Goal: Transaction & Acquisition: Purchase product/service

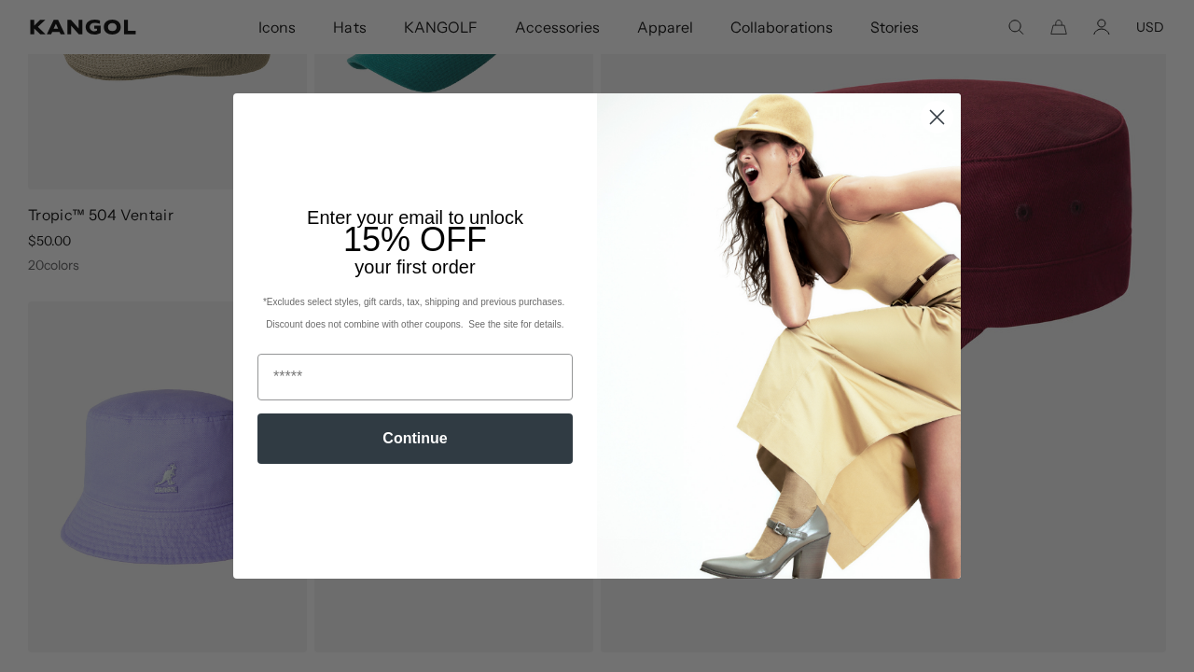
click at [933, 114] on icon "Close dialog" at bounding box center [937, 117] width 33 height 33
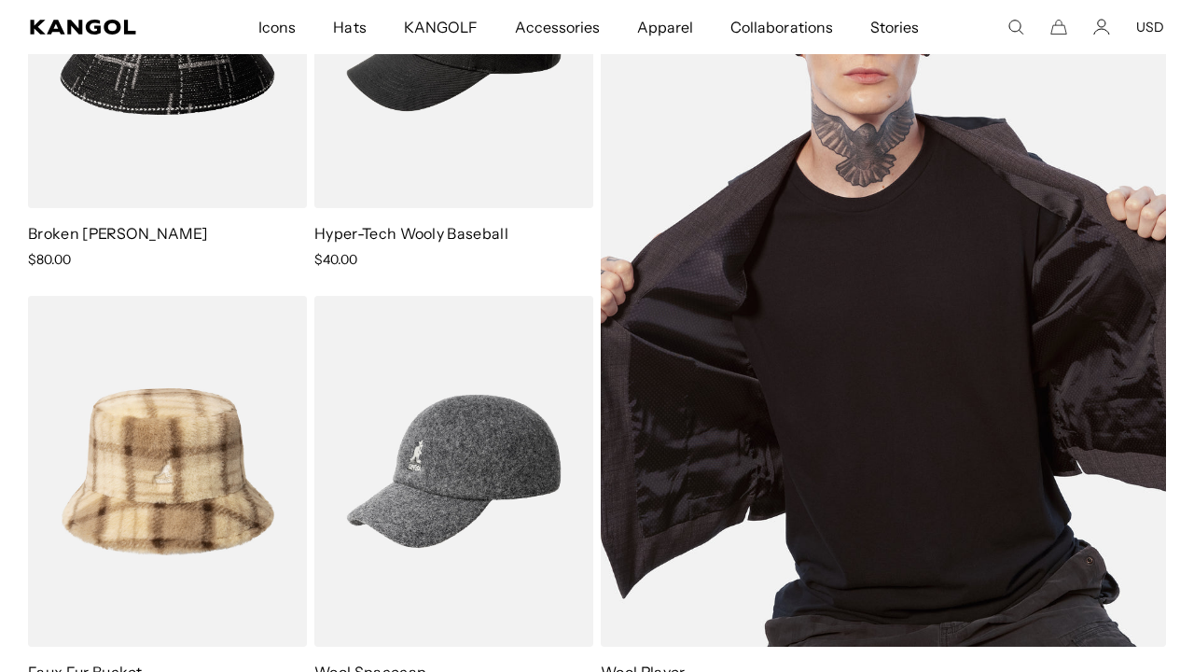
click at [960, 198] on img at bounding box center [883, 252] width 565 height 788
click at [757, 277] on img at bounding box center [883, 252] width 565 height 788
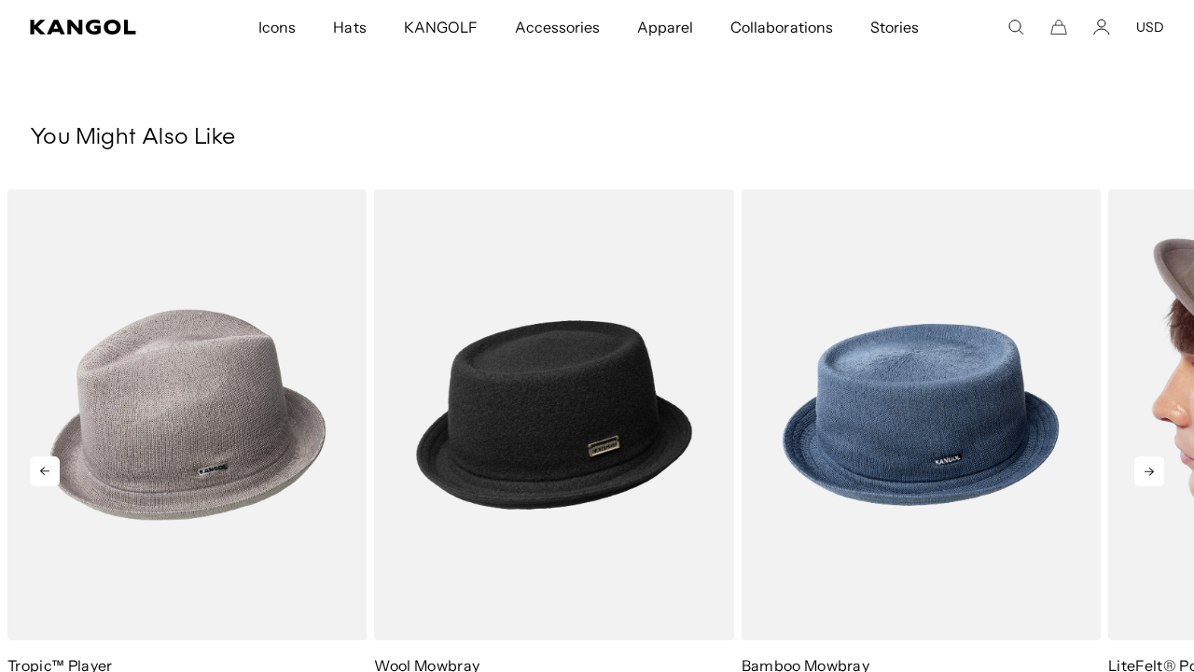
scroll to position [1017, 0]
click at [1148, 472] on icon at bounding box center [1149, 471] width 9 height 8
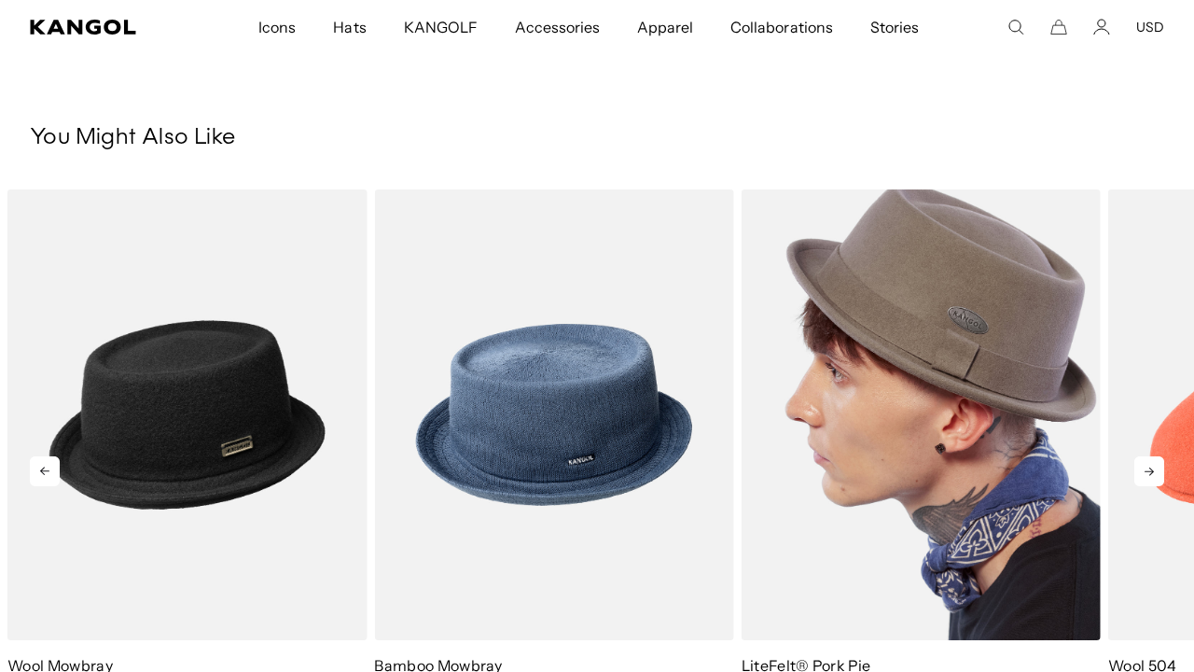
scroll to position [0, 0]
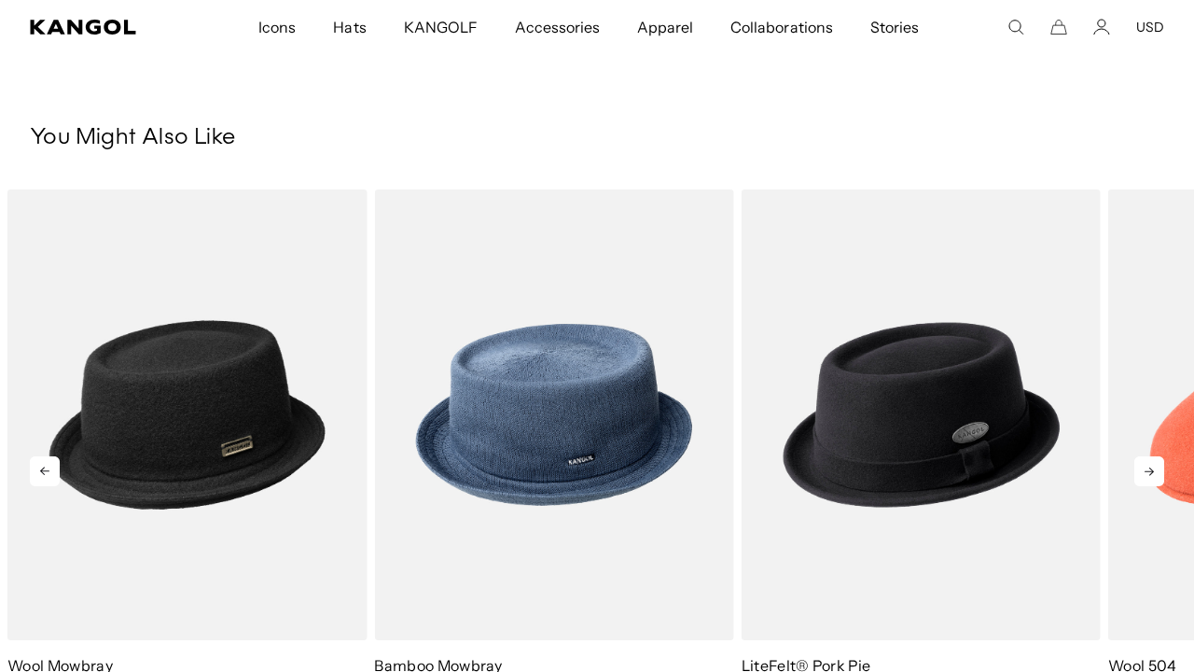
click at [1152, 470] on icon at bounding box center [1149, 471] width 9 height 8
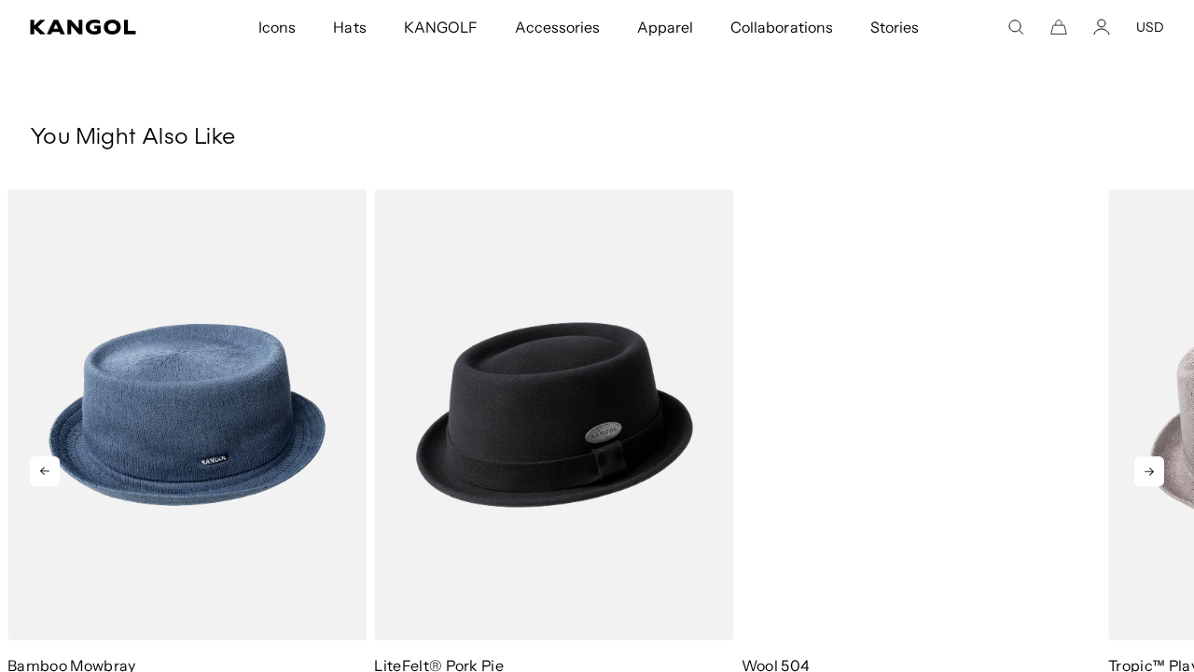
scroll to position [0, 384]
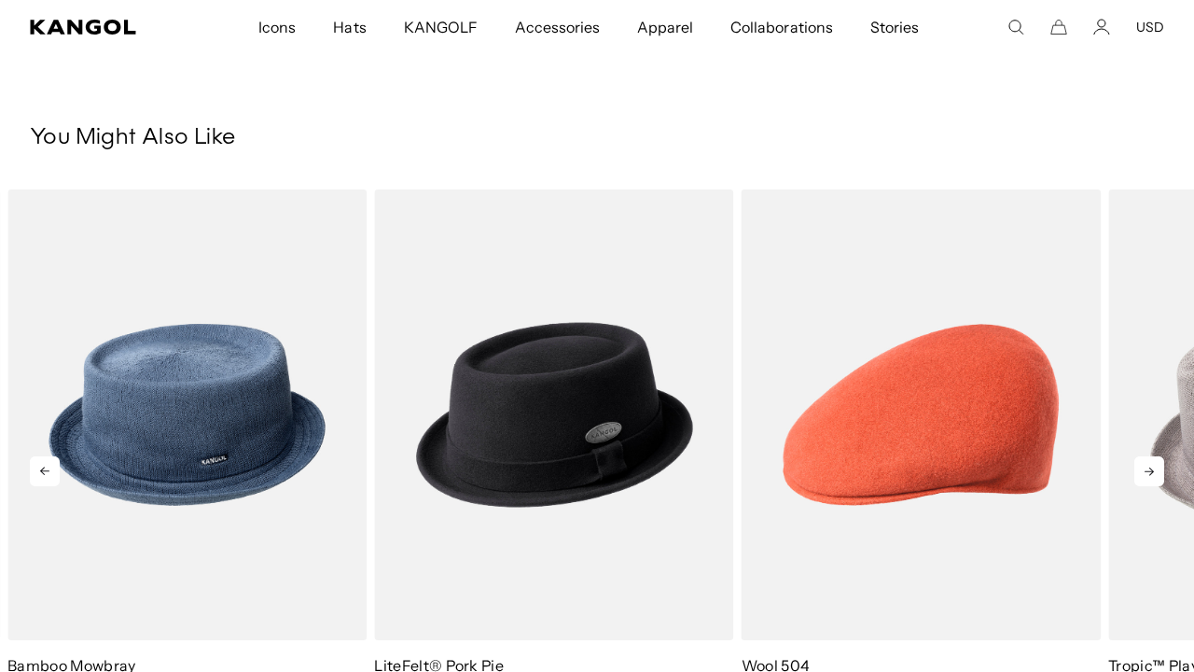
click at [1143, 469] on icon at bounding box center [1149, 471] width 30 height 30
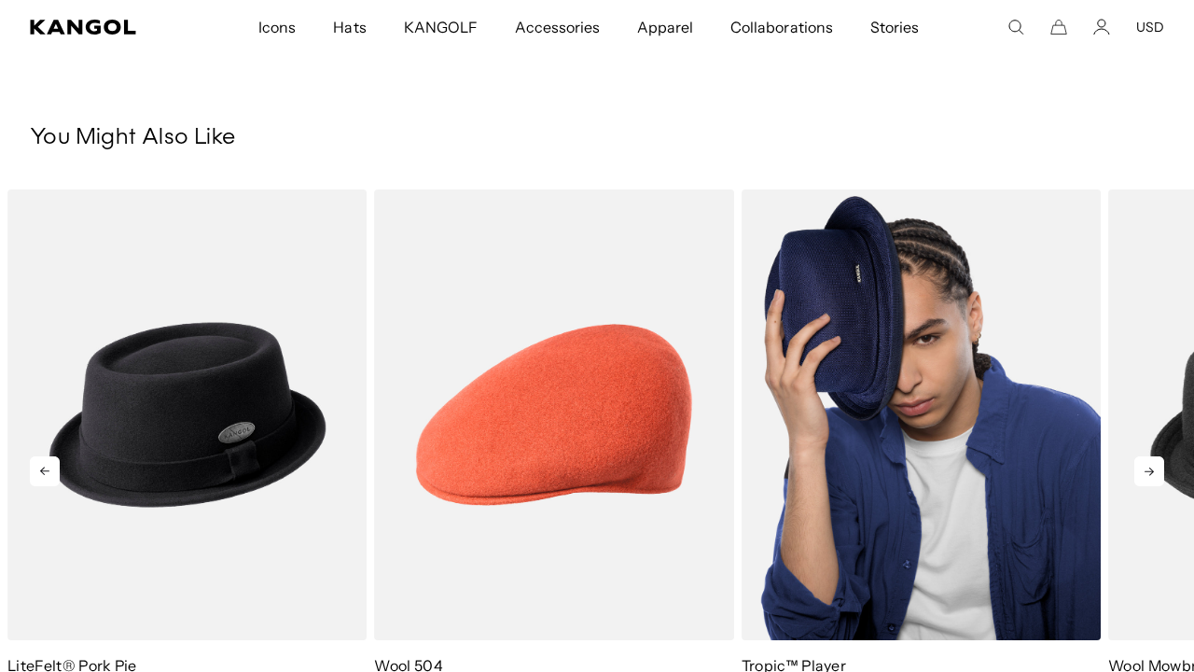
scroll to position [0, 0]
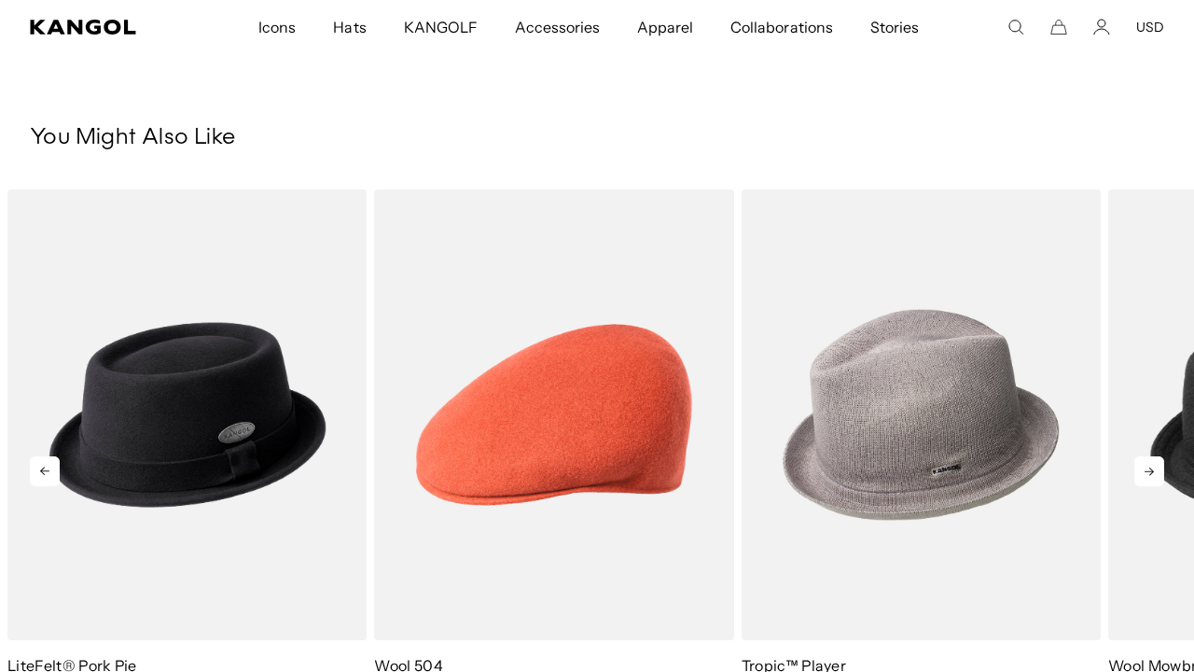
click at [1148, 468] on icon at bounding box center [1149, 471] width 30 height 30
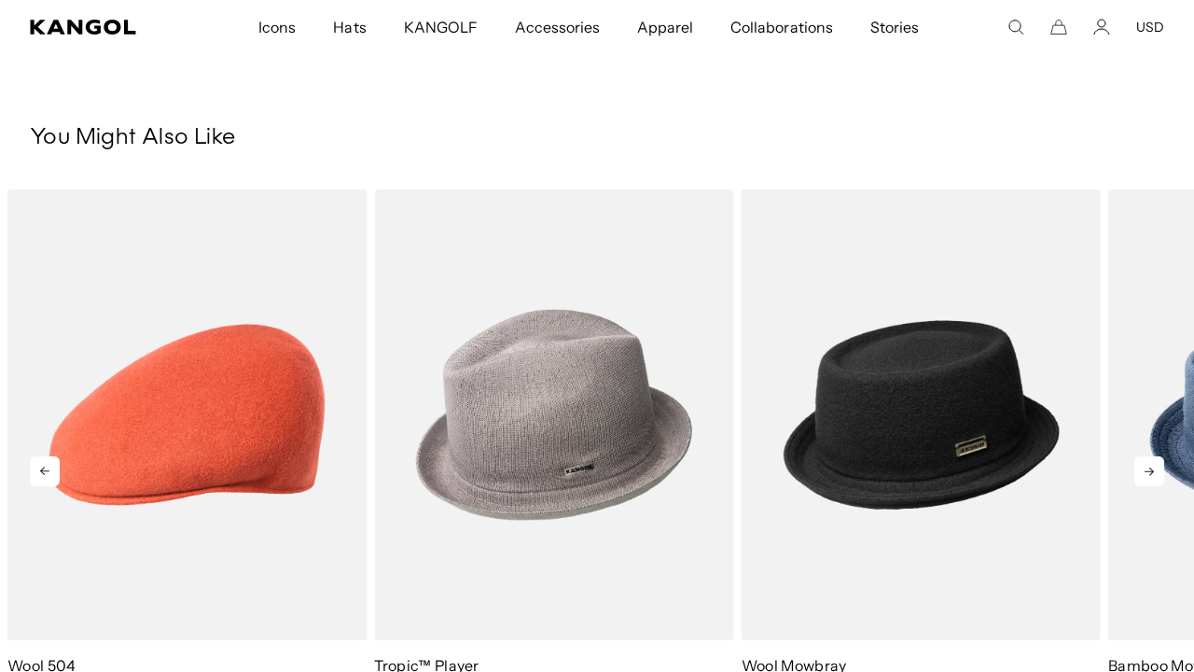
scroll to position [0, 384]
click at [1155, 466] on icon at bounding box center [1149, 471] width 30 height 30
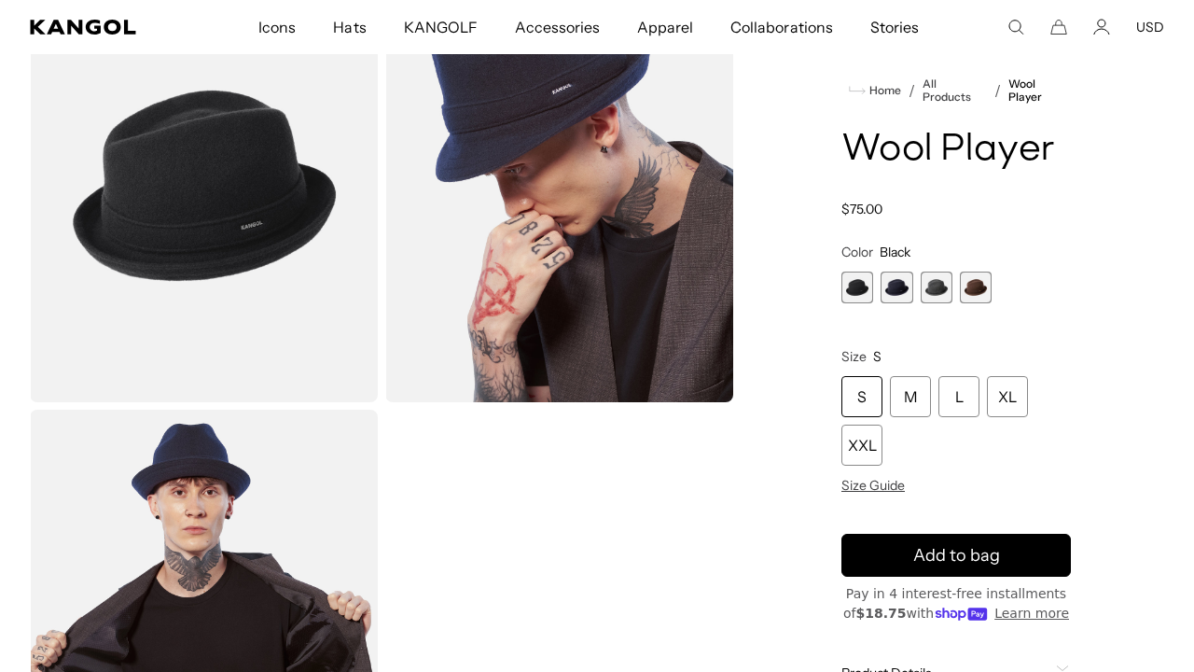
scroll to position [167, 0]
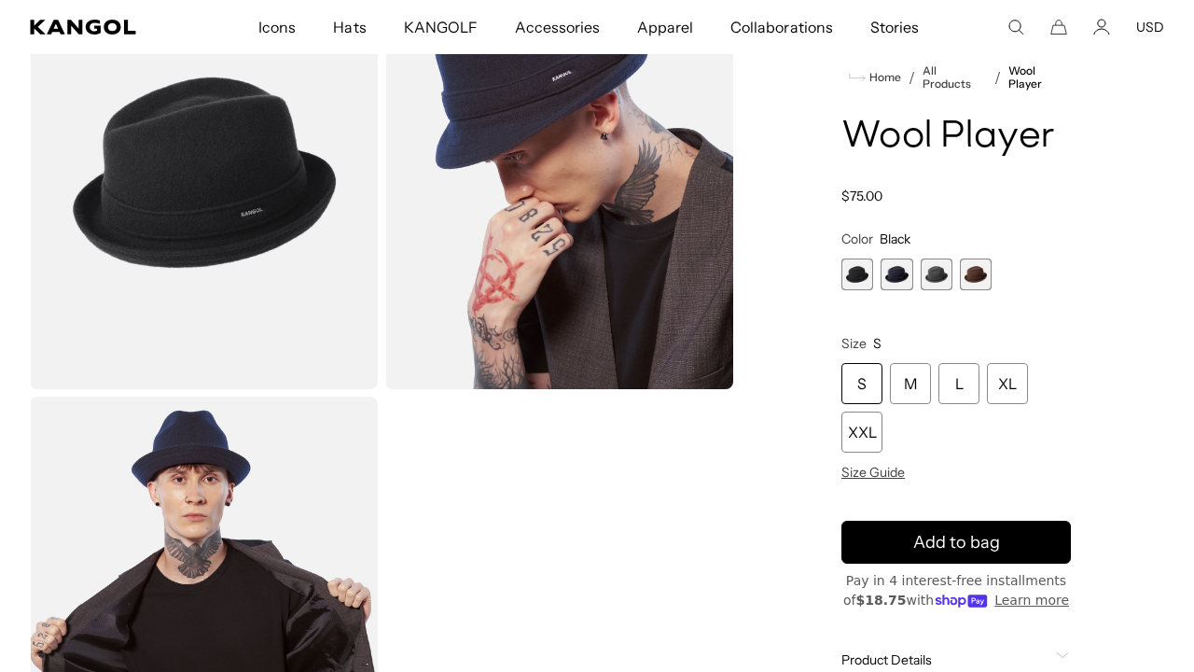
click at [269, 484] on img "Gallery Viewer" at bounding box center [204, 614] width 348 height 435
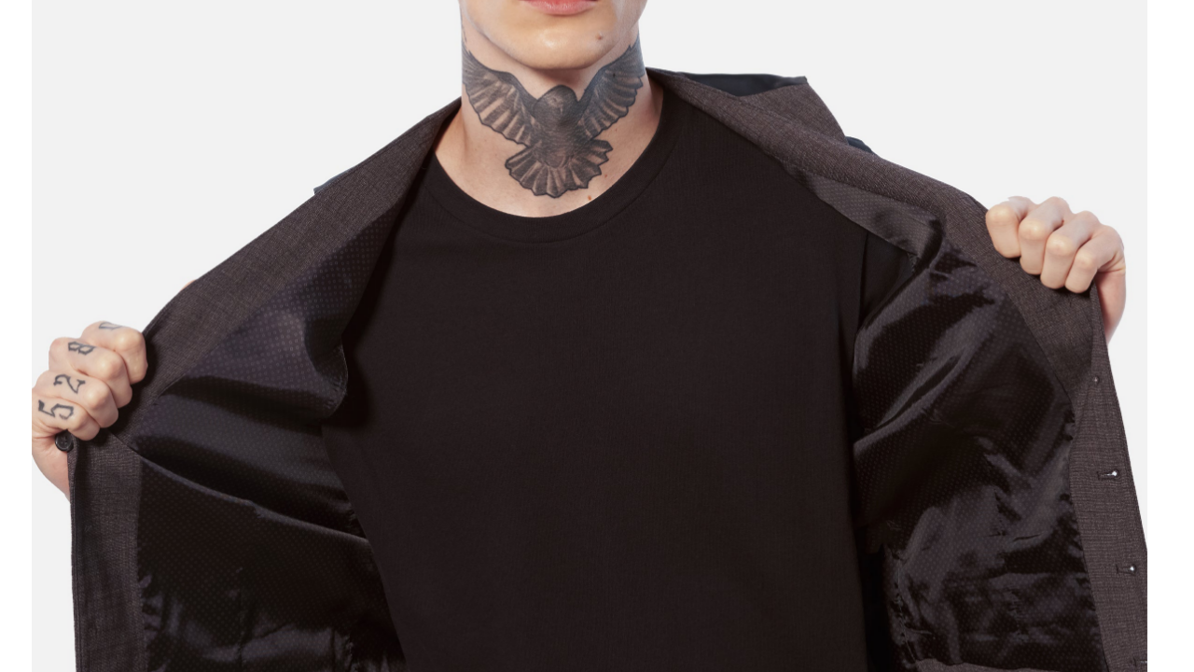
scroll to position [0, 0]
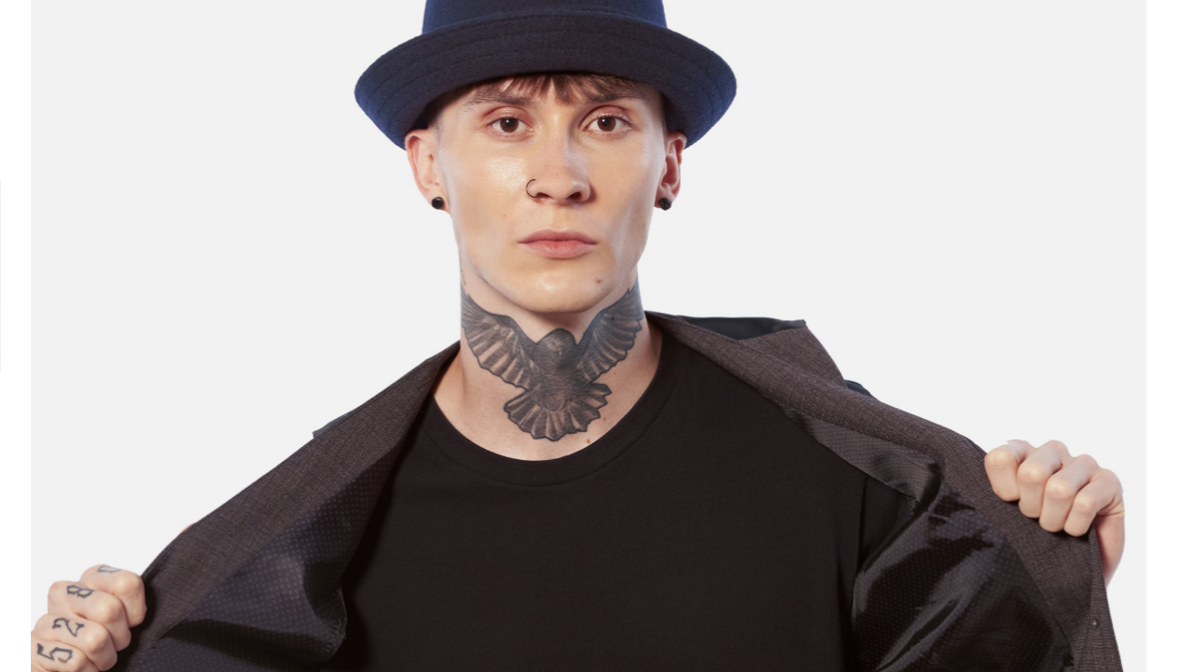
click at [504, 308] on img at bounding box center [596, 446] width 895 height 1121
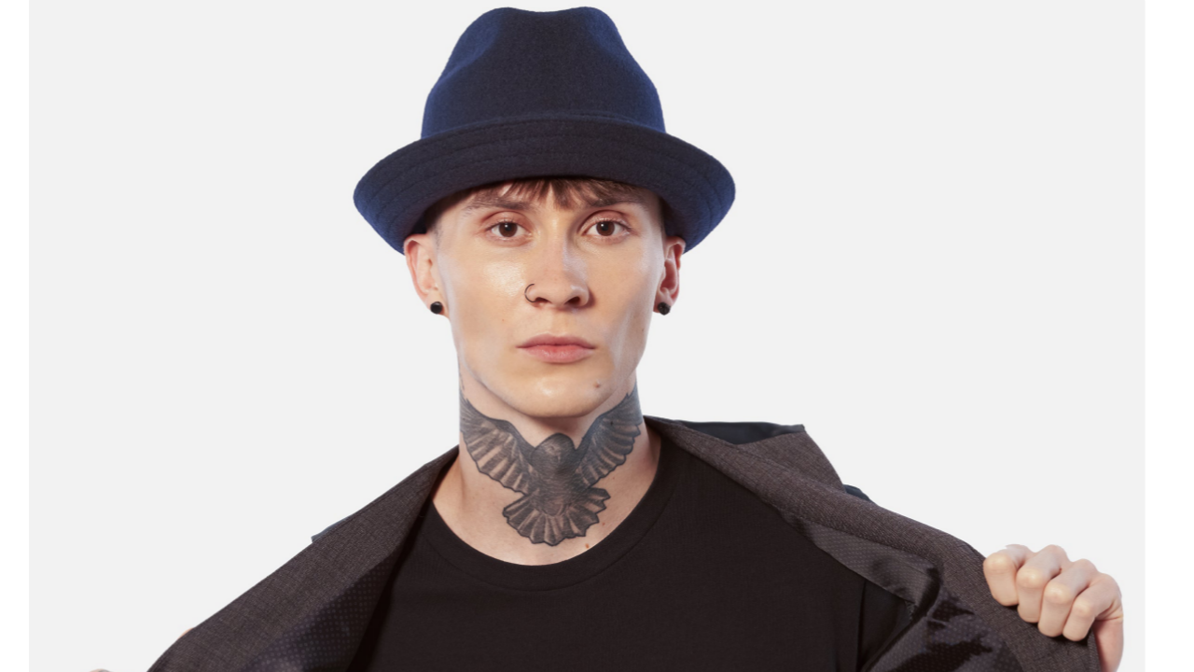
scroll to position [0, 384]
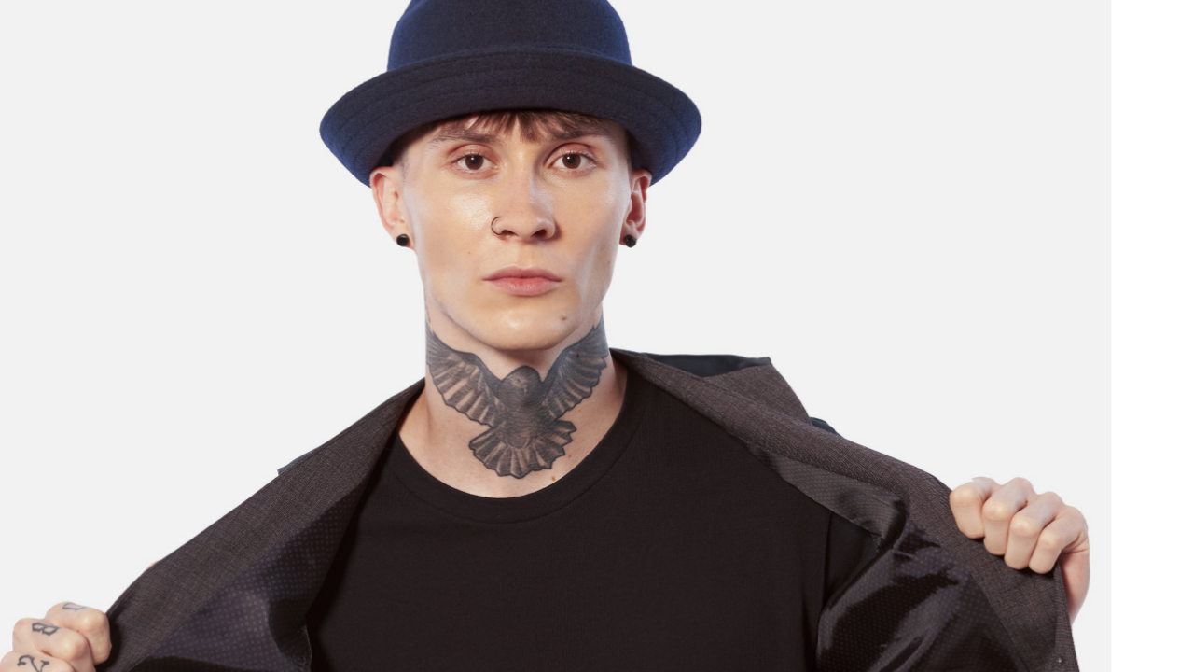
click at [499, 163] on img at bounding box center [568, 476] width 895 height 1121
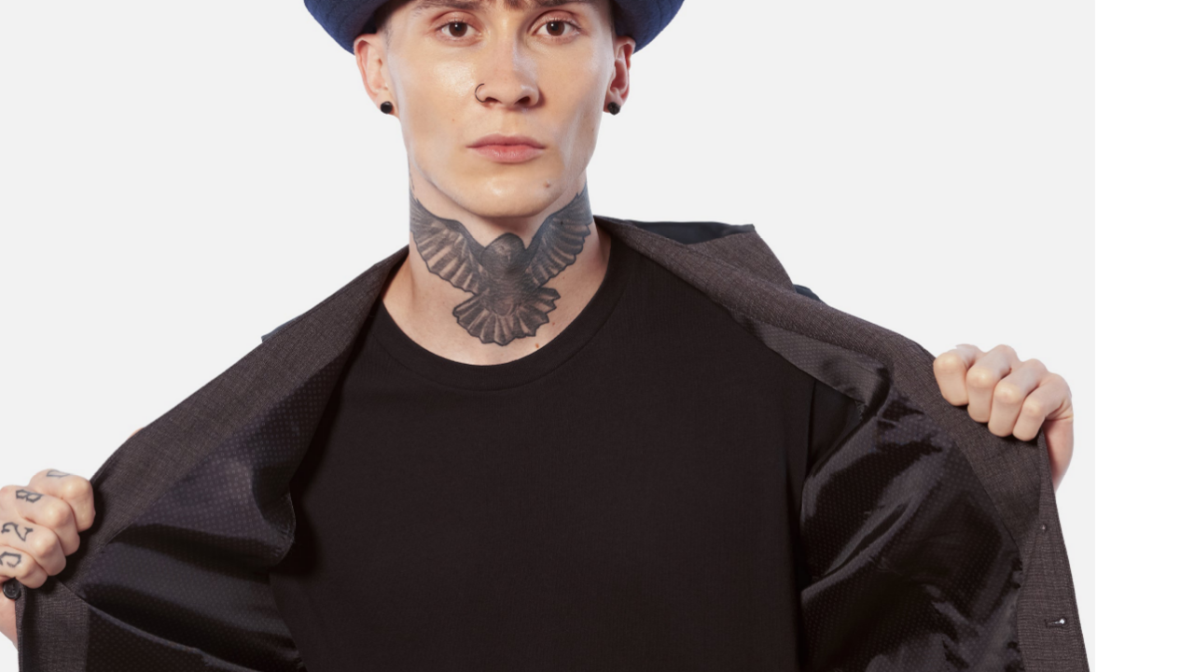
scroll to position [0, 0]
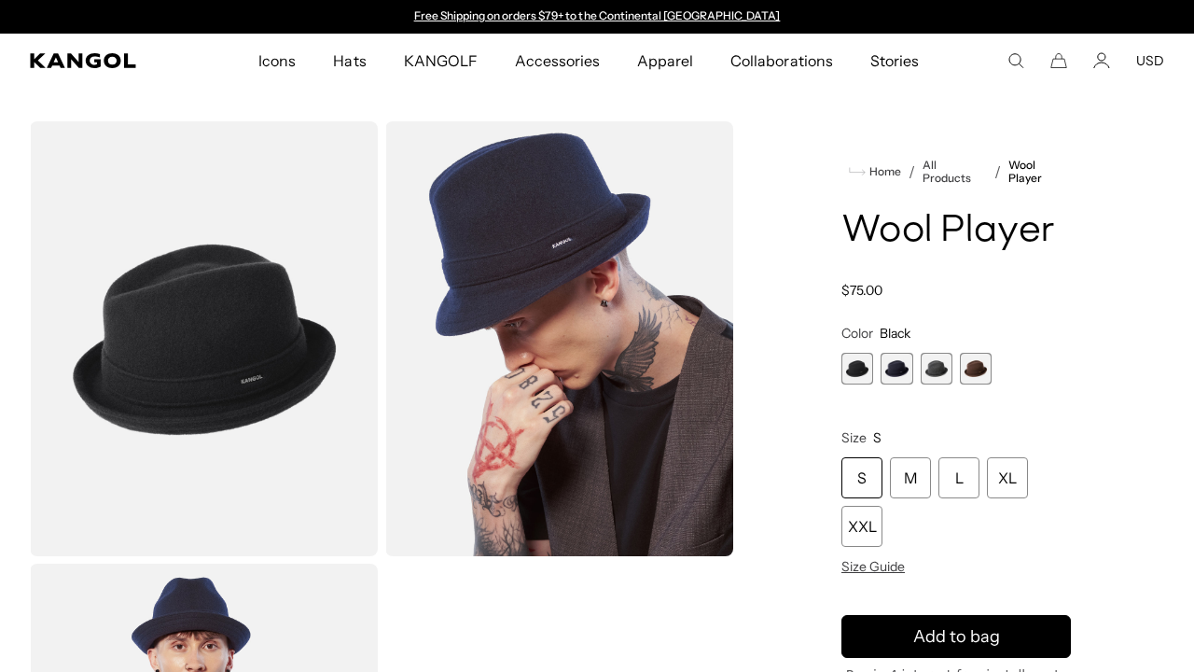
click at [896, 359] on span "2 of 4" at bounding box center [897, 369] width 32 height 32
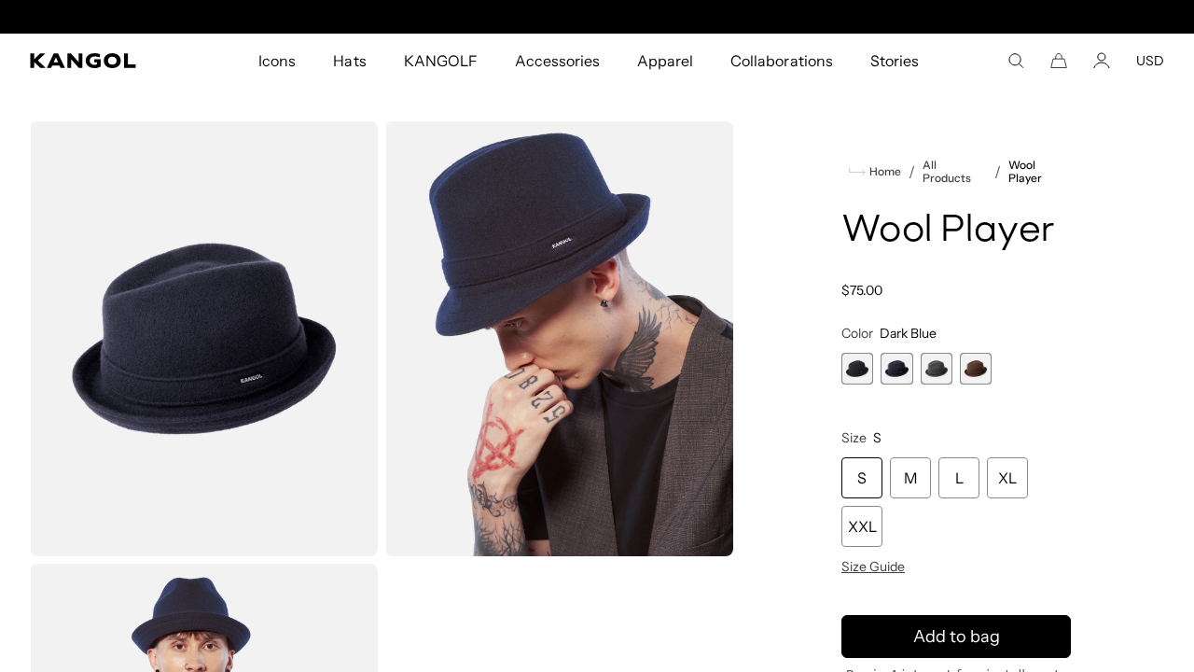
scroll to position [0, 384]
click at [936, 362] on span "3 of 4" at bounding box center [937, 369] width 32 height 32
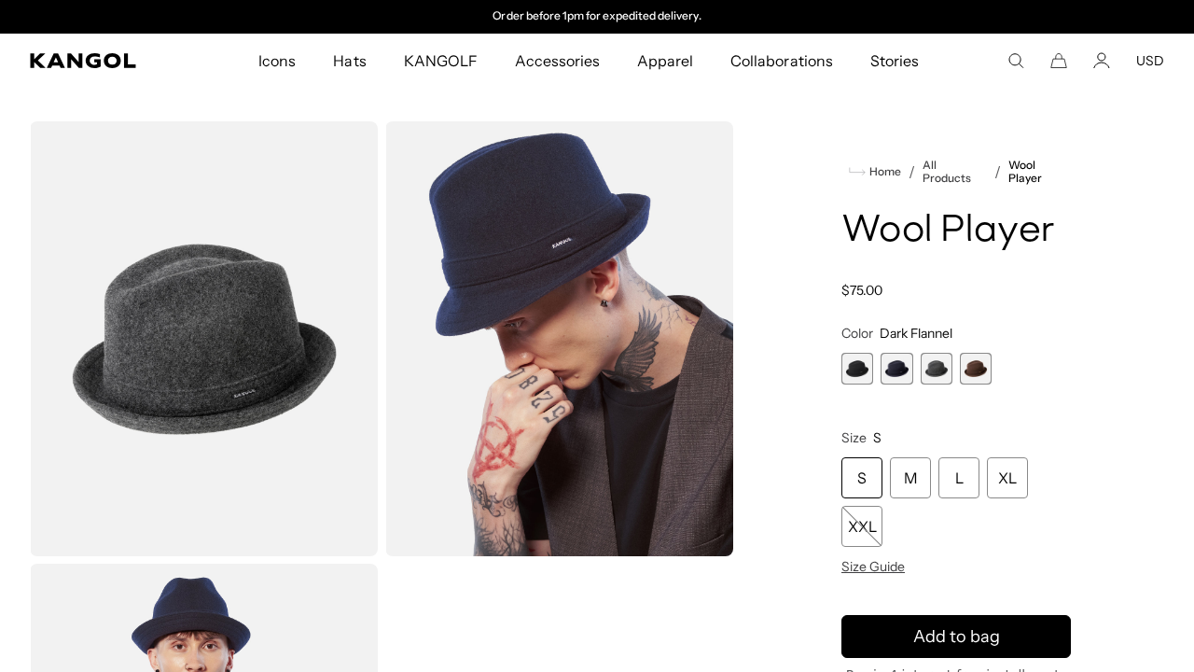
click at [980, 356] on span "4 of 4" at bounding box center [976, 369] width 32 height 32
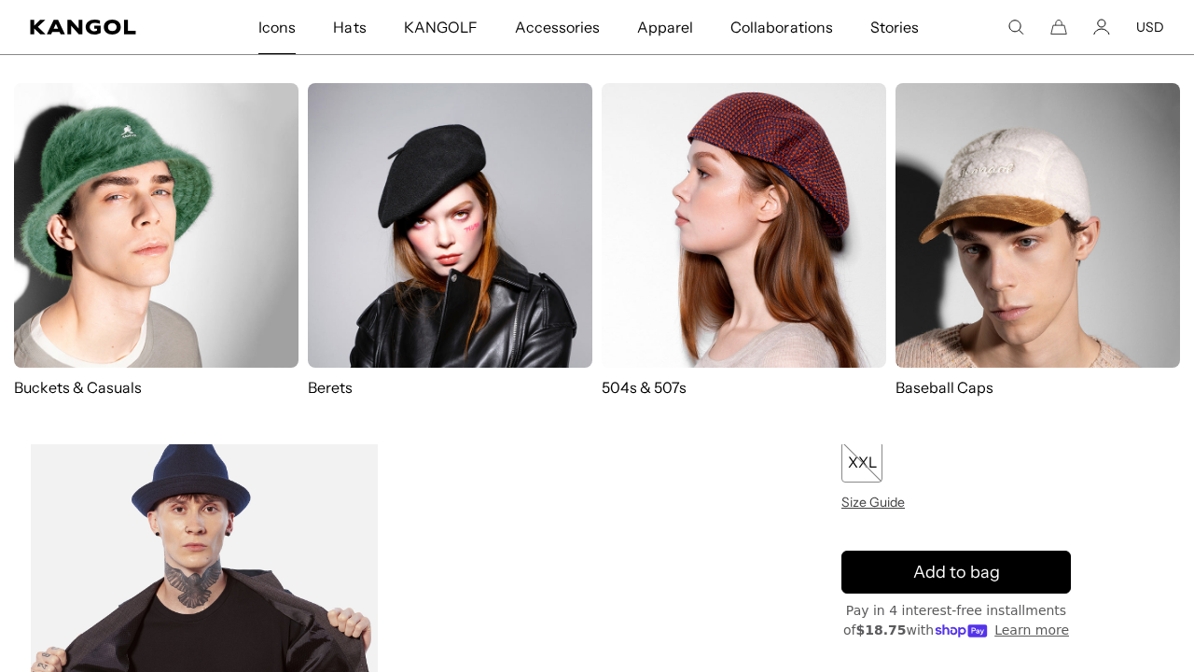
scroll to position [0, 384]
click at [759, 230] on img at bounding box center [744, 225] width 285 height 285
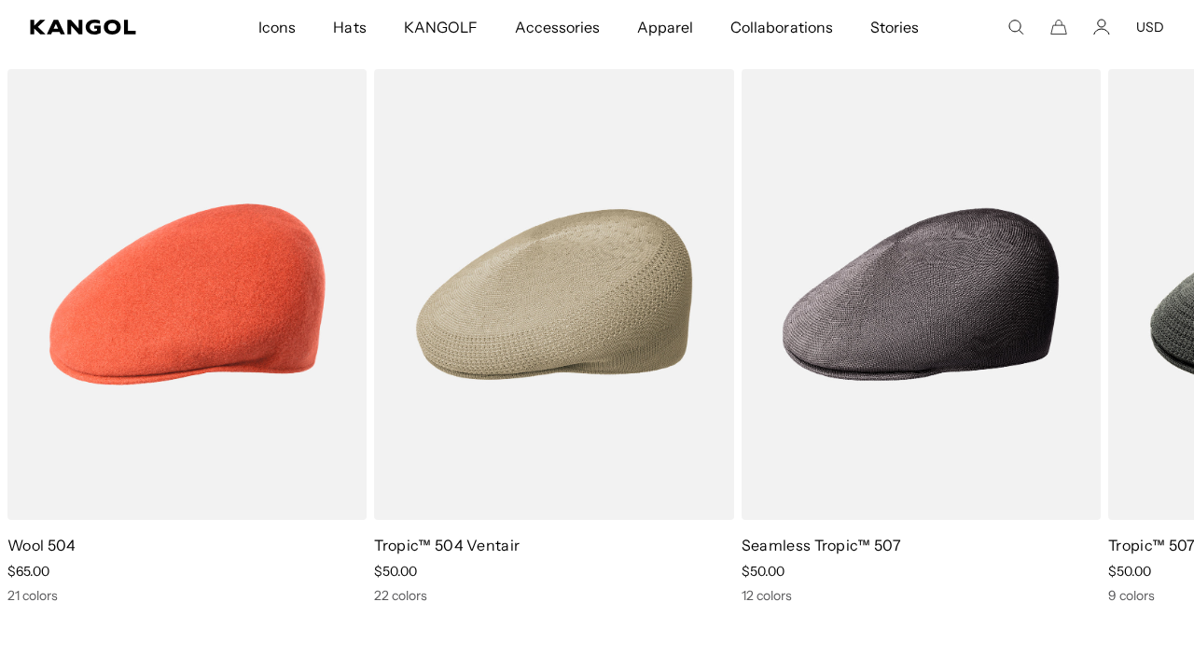
scroll to position [3665, 0]
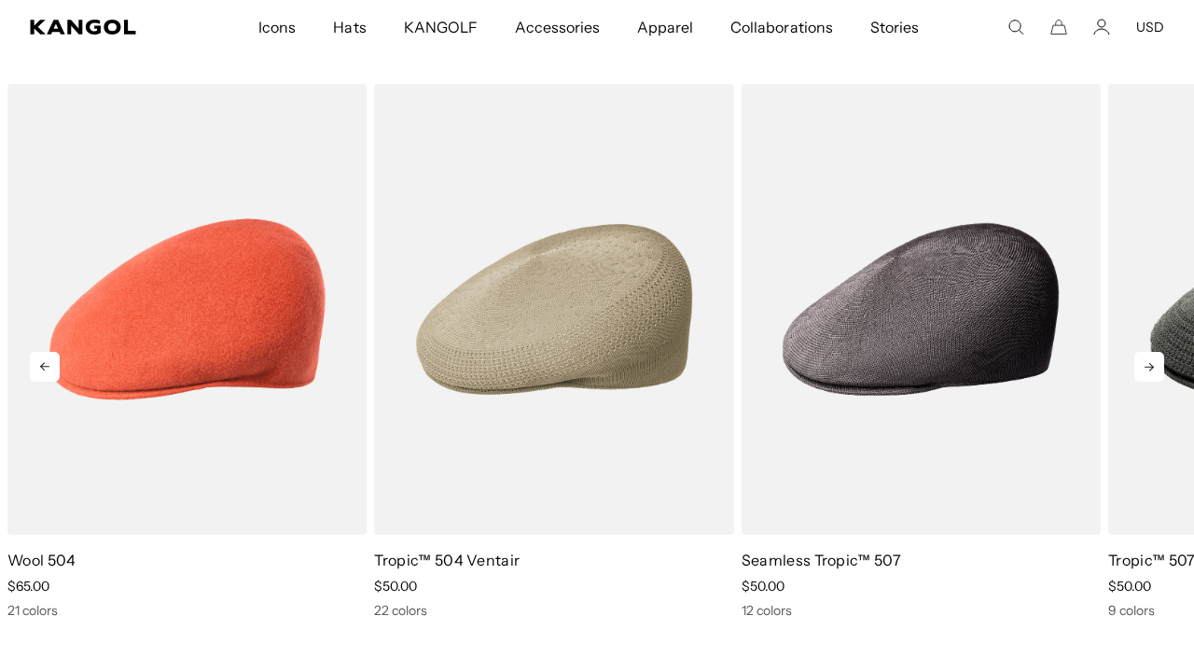
click at [1147, 352] on icon at bounding box center [1149, 367] width 30 height 30
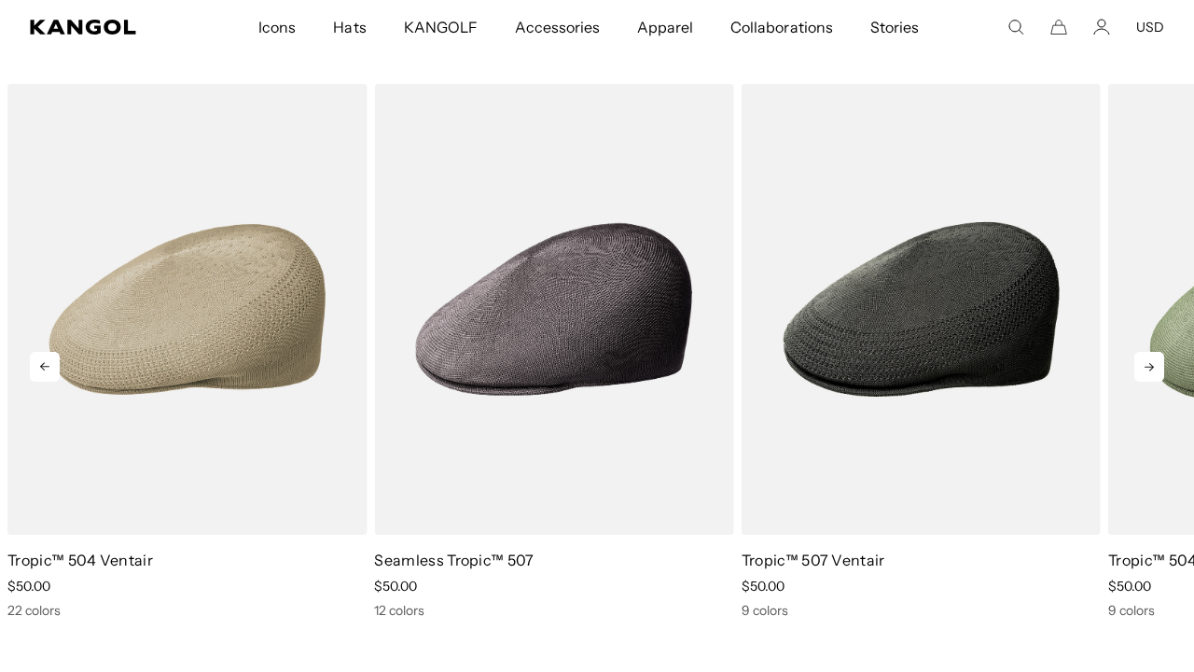
scroll to position [0, 384]
click at [1147, 352] on icon at bounding box center [1149, 367] width 30 height 30
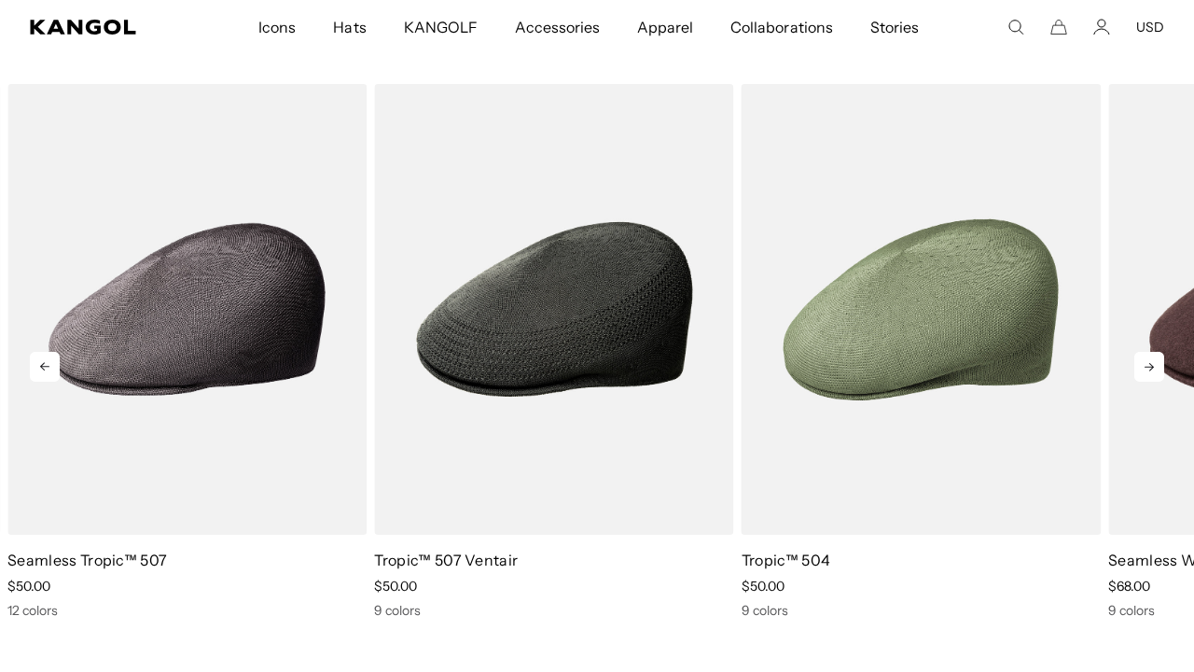
click at [1147, 352] on icon at bounding box center [1149, 367] width 30 height 30
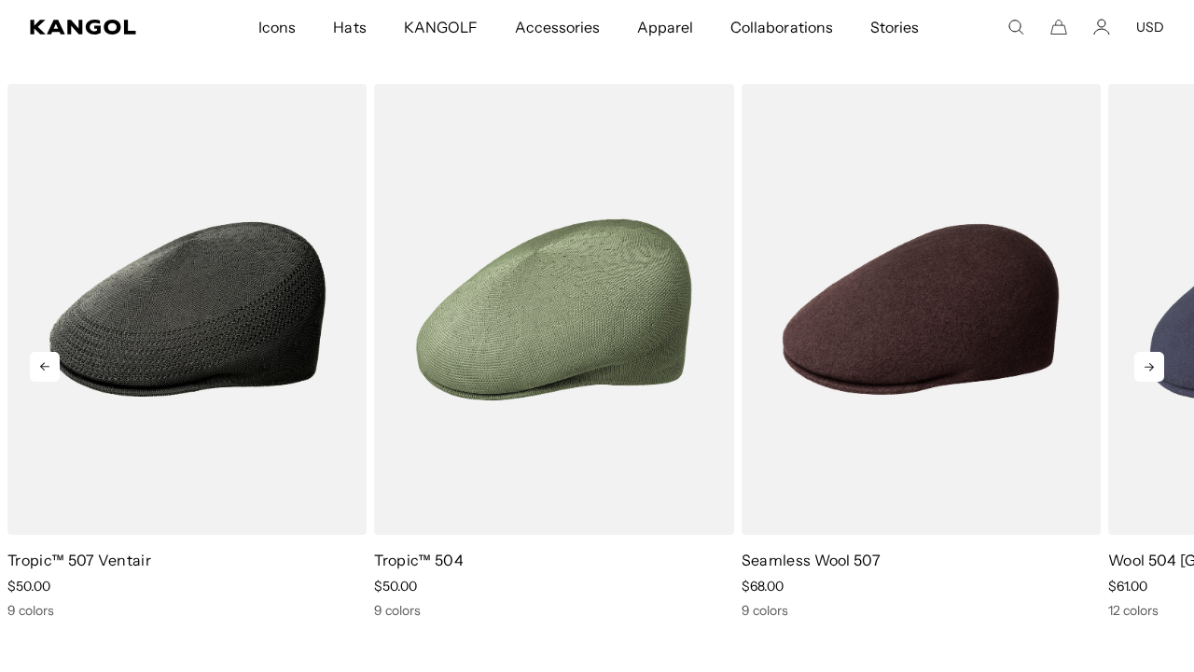
click at [1147, 352] on icon at bounding box center [1149, 367] width 30 height 30
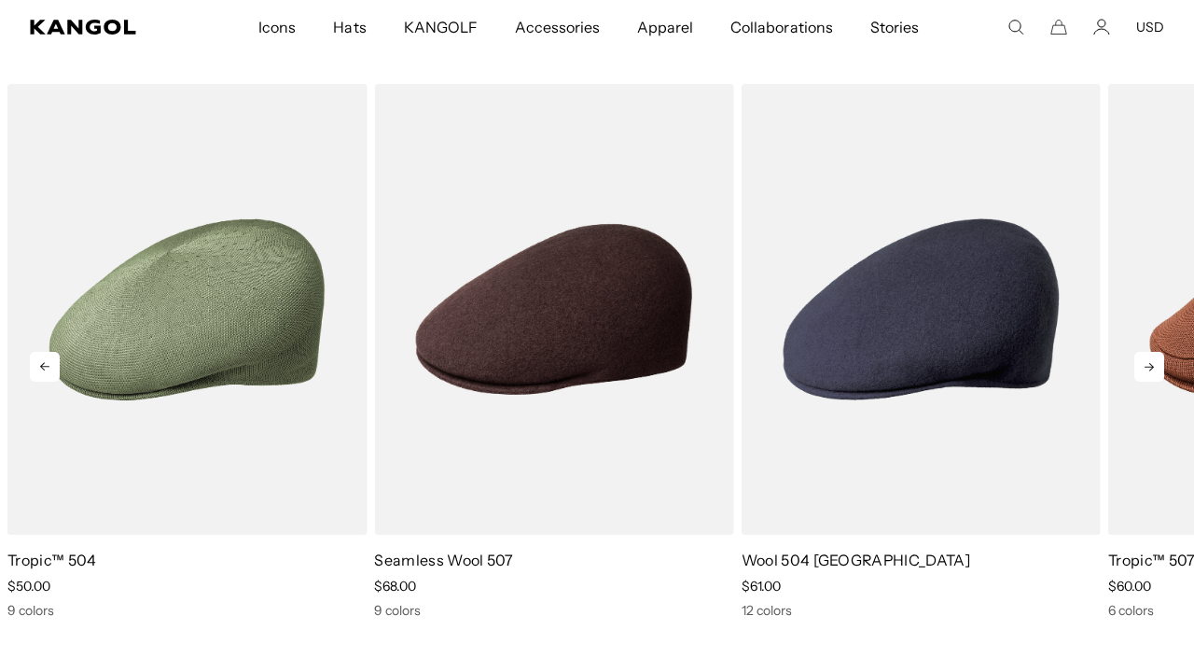
click at [1147, 352] on icon at bounding box center [1149, 367] width 30 height 30
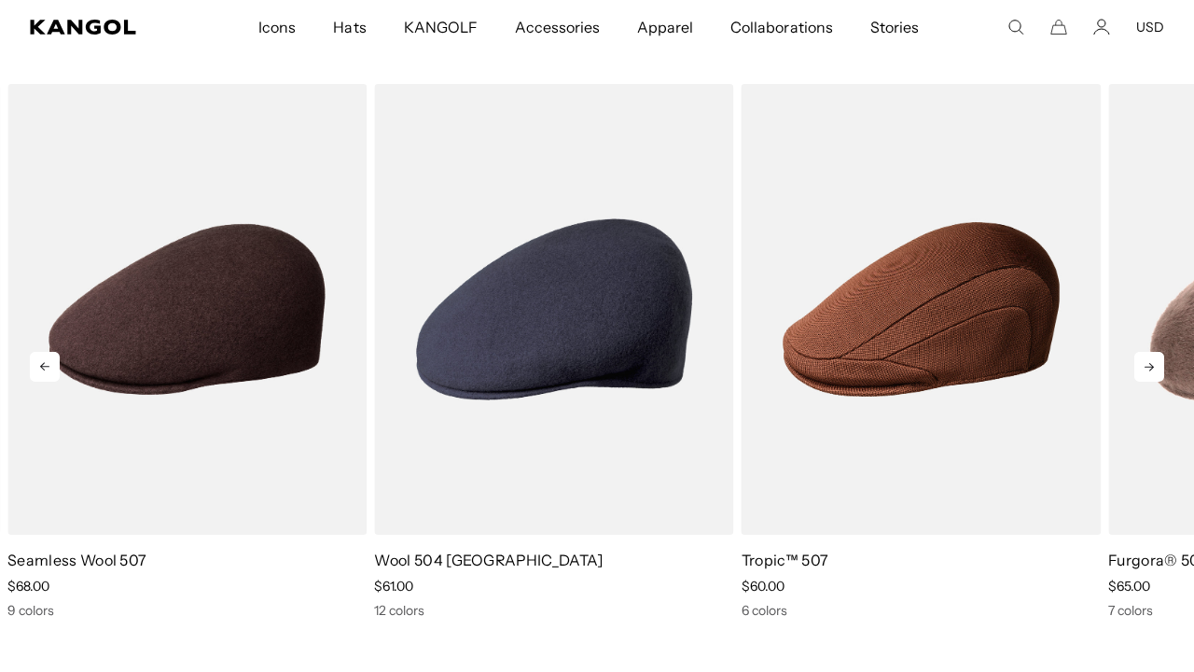
click at [1147, 352] on icon at bounding box center [1149, 367] width 30 height 30
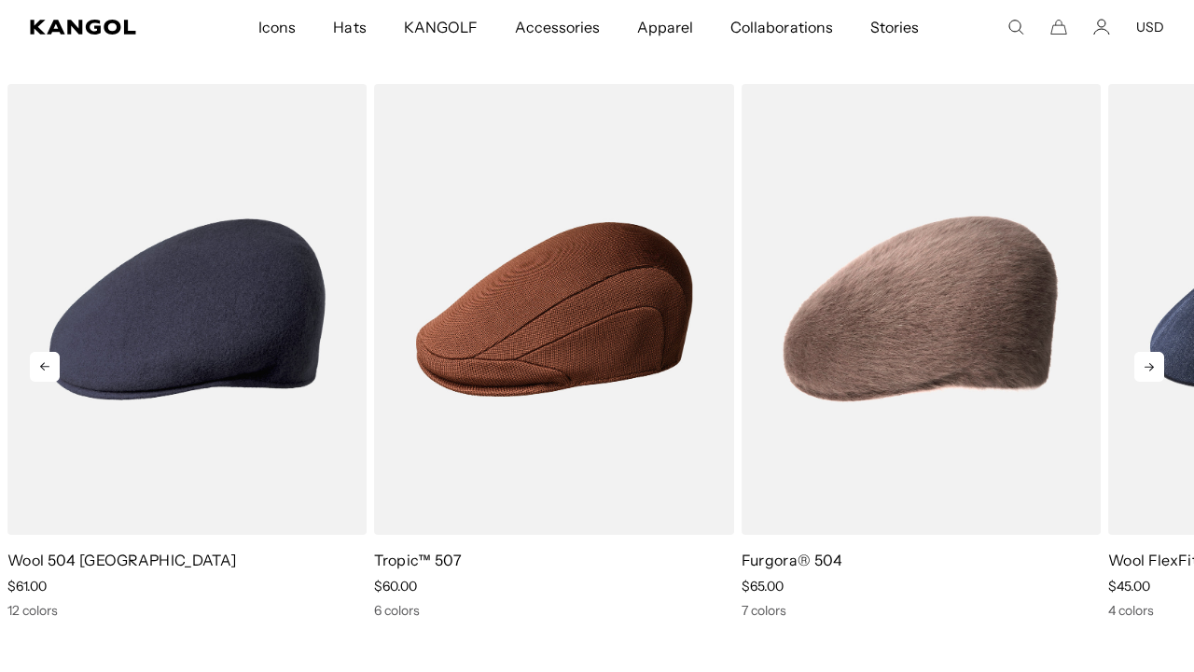
click at [1147, 352] on icon at bounding box center [1149, 367] width 30 height 30
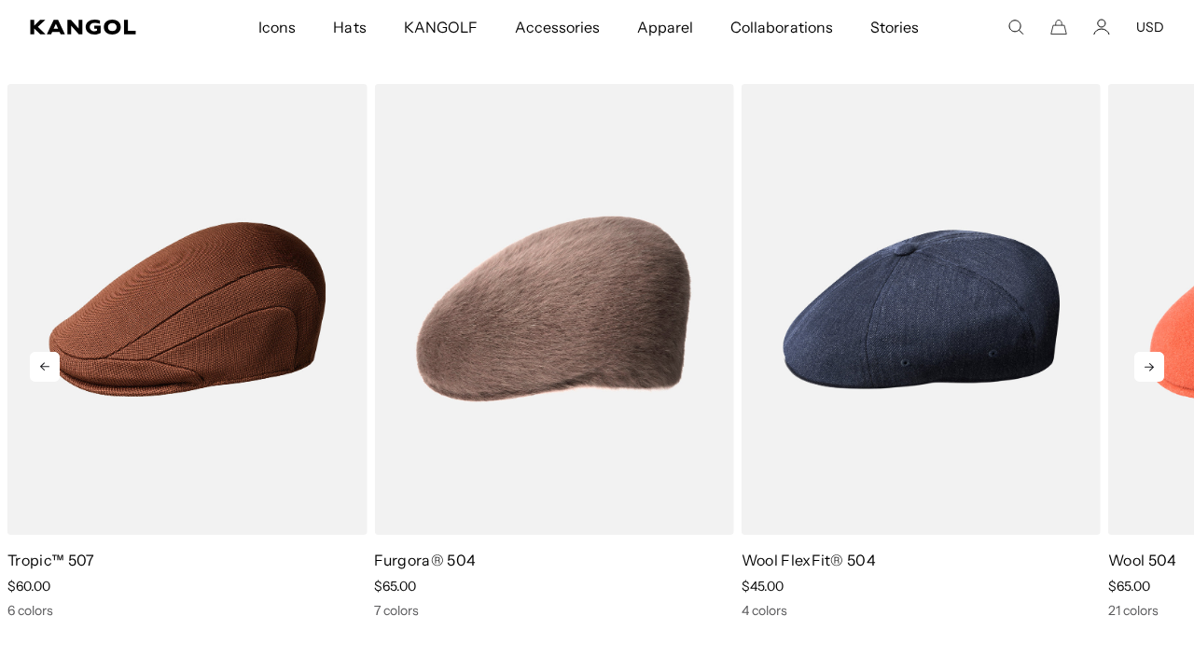
click at [1147, 352] on icon at bounding box center [1149, 367] width 30 height 30
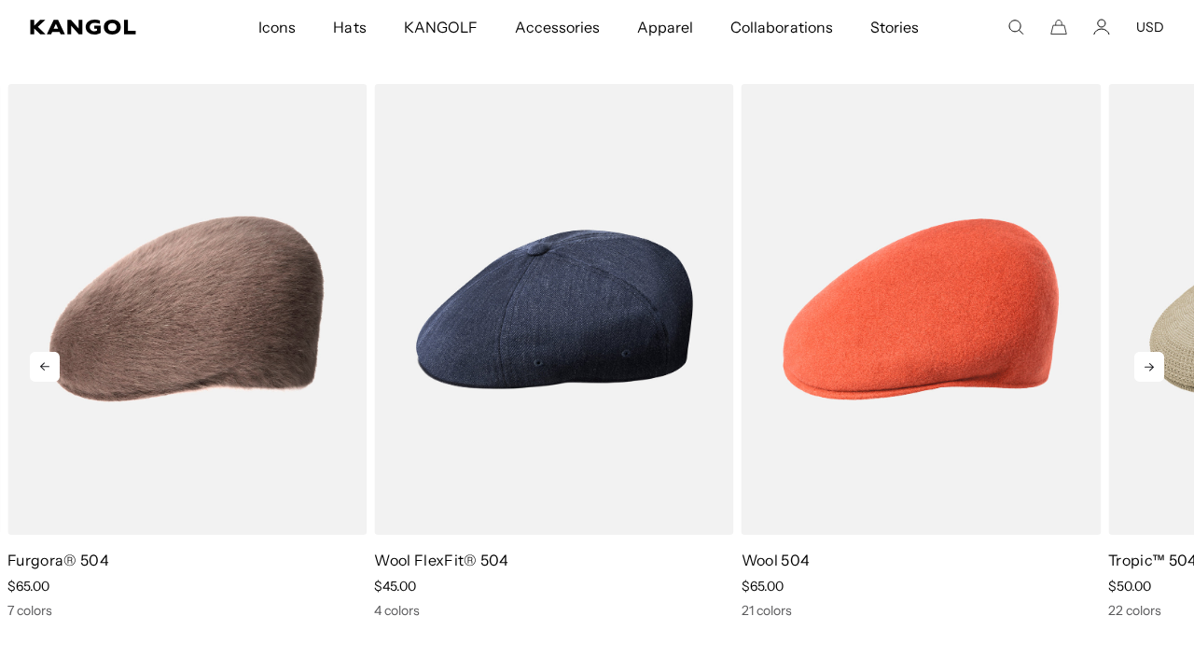
scroll to position [0, 384]
click at [1148, 352] on icon at bounding box center [1149, 367] width 30 height 30
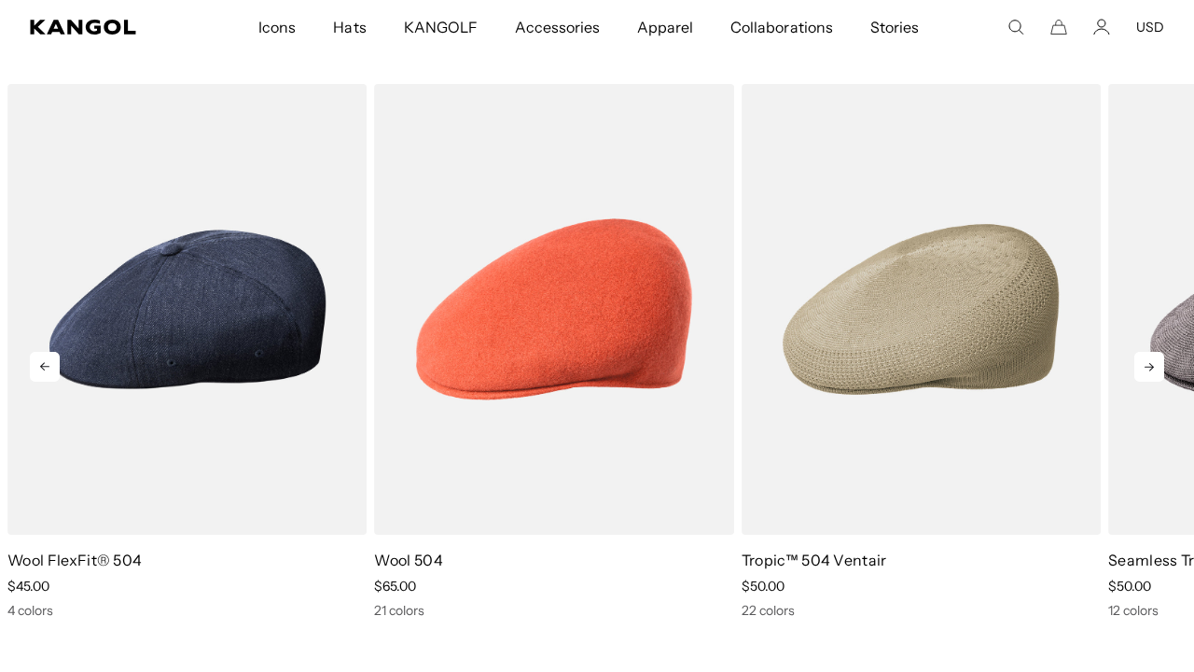
click at [1148, 352] on icon at bounding box center [1149, 367] width 30 height 30
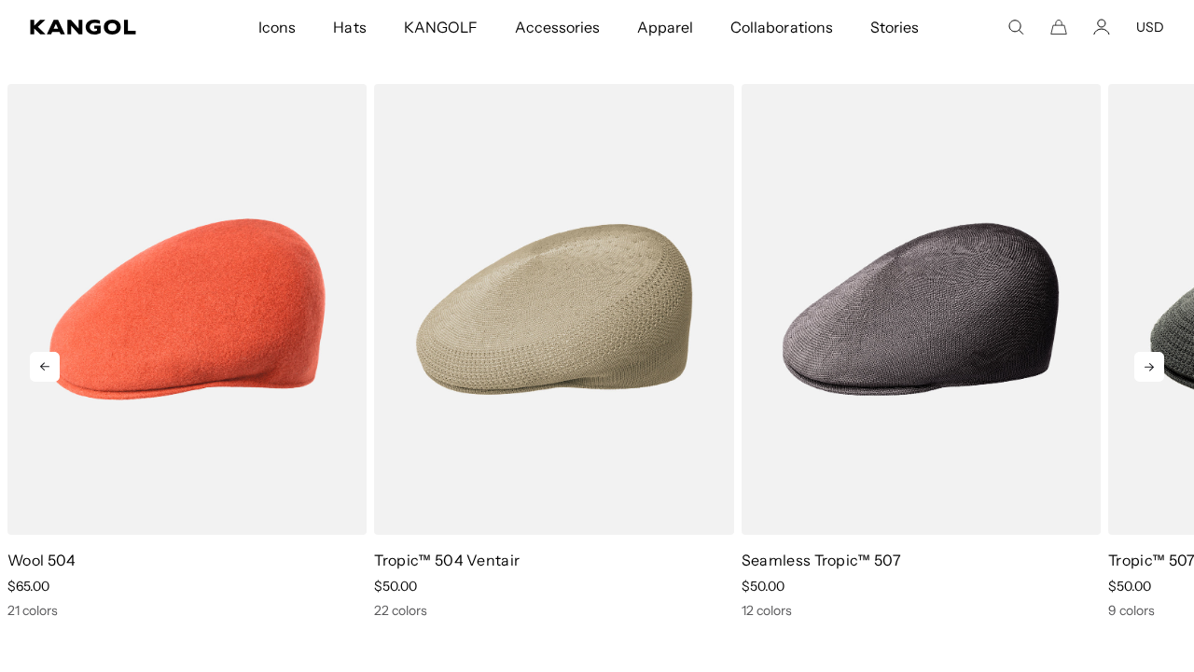
click at [1148, 352] on icon at bounding box center [1149, 367] width 30 height 30
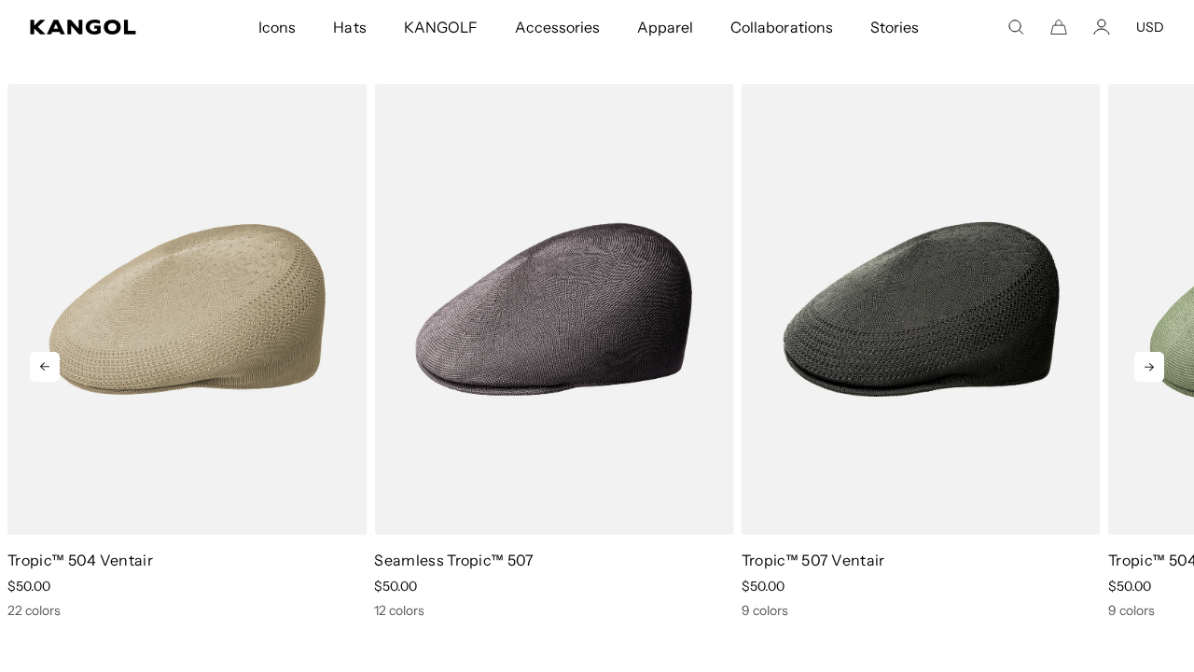
scroll to position [0, 0]
click at [1148, 352] on icon at bounding box center [1149, 367] width 30 height 30
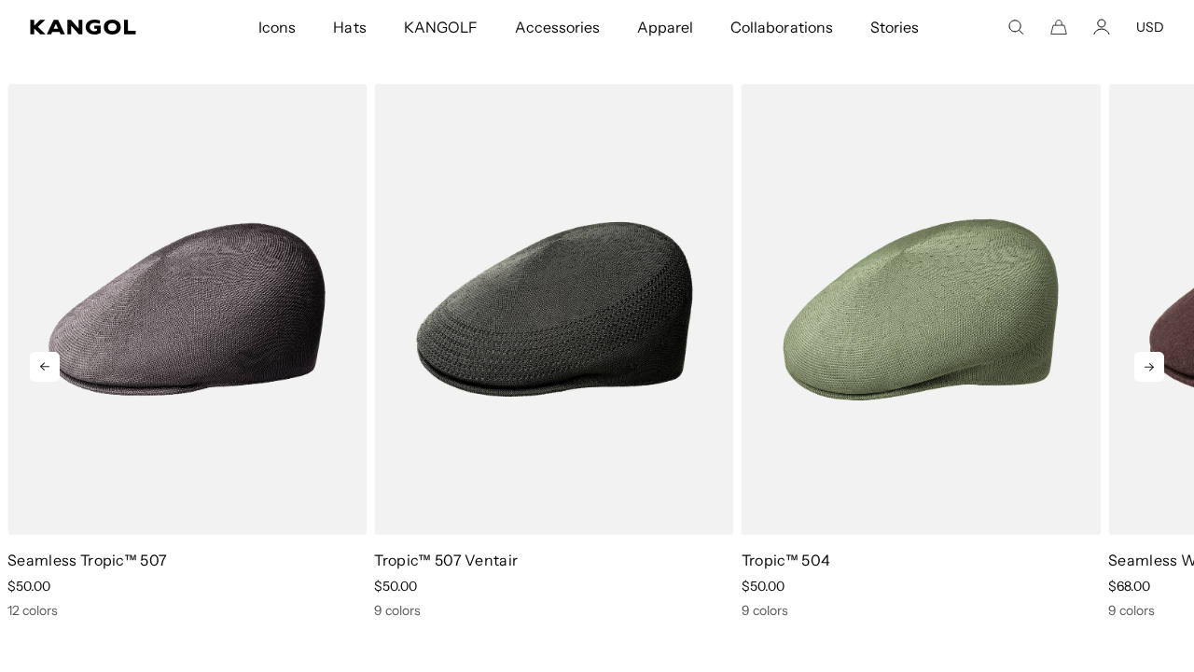
click at [1148, 352] on icon at bounding box center [1149, 367] width 30 height 30
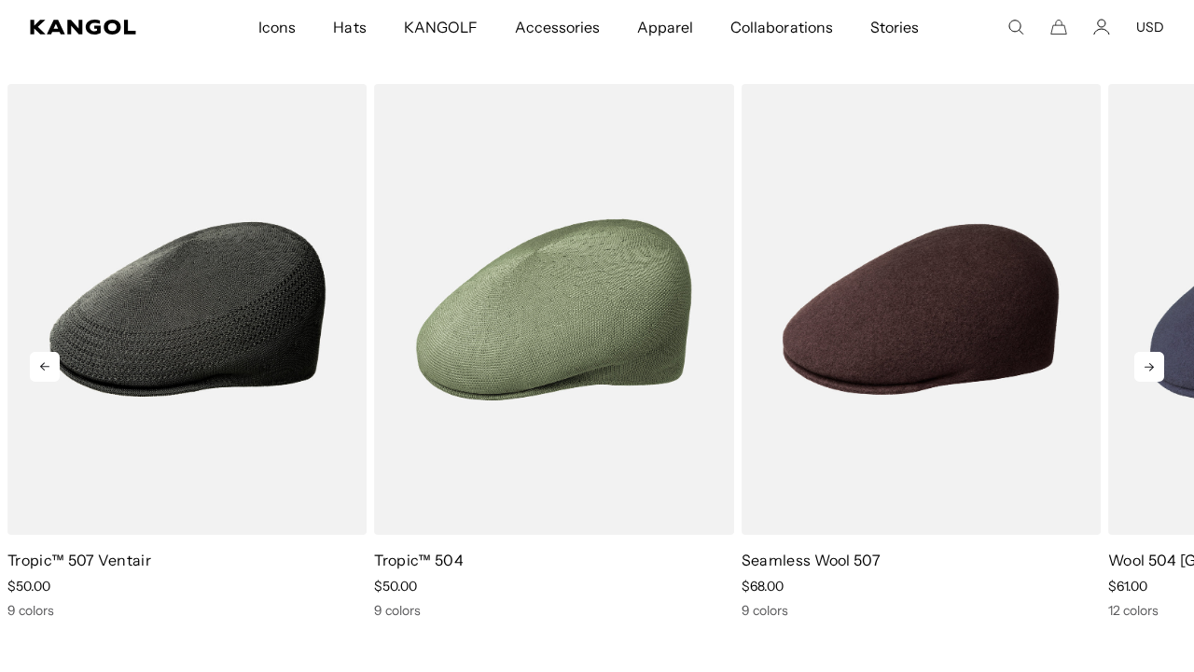
click at [1148, 352] on icon at bounding box center [1149, 367] width 30 height 30
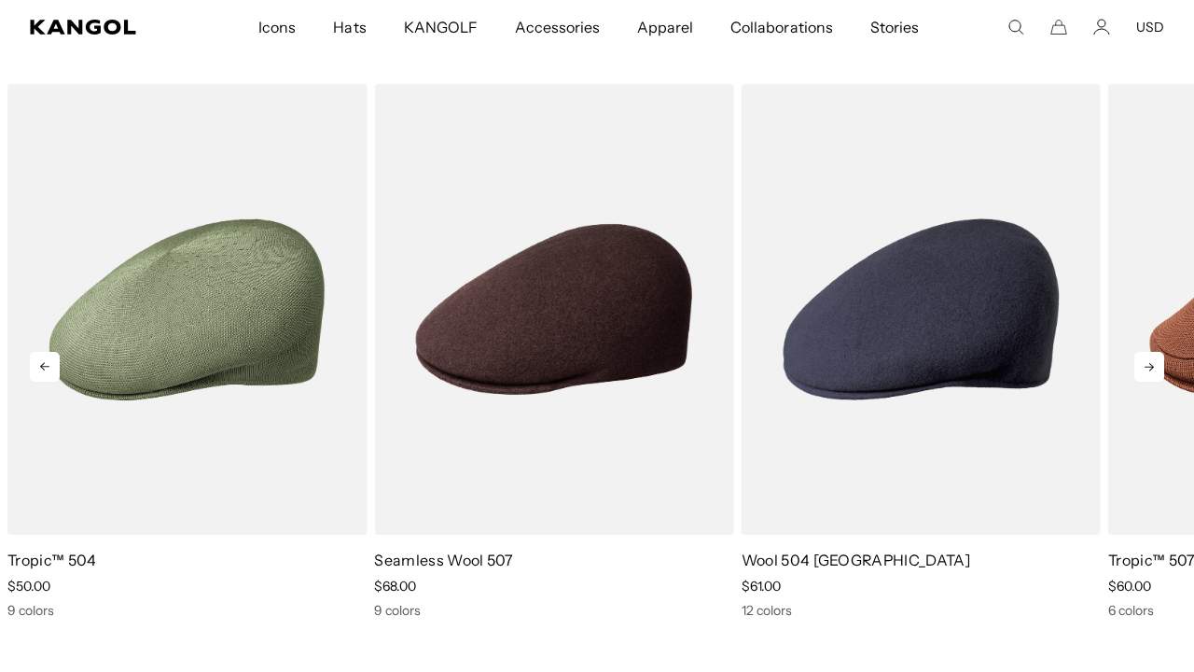
click at [1148, 352] on icon at bounding box center [1149, 367] width 30 height 30
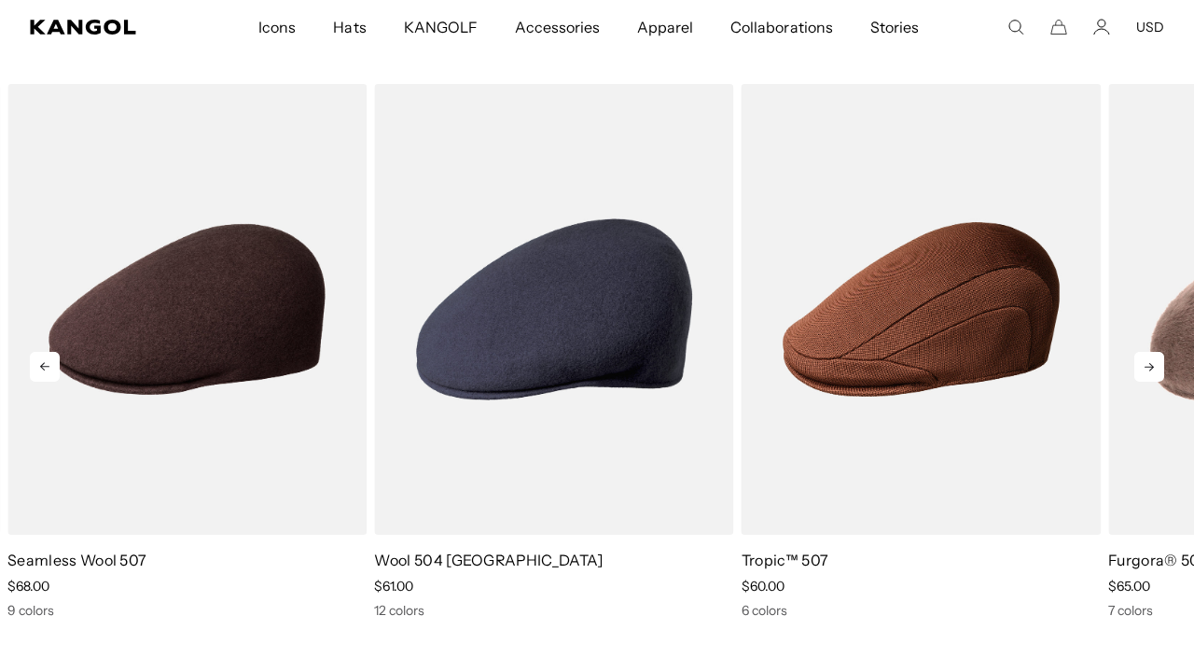
click at [1148, 352] on icon at bounding box center [1149, 367] width 30 height 30
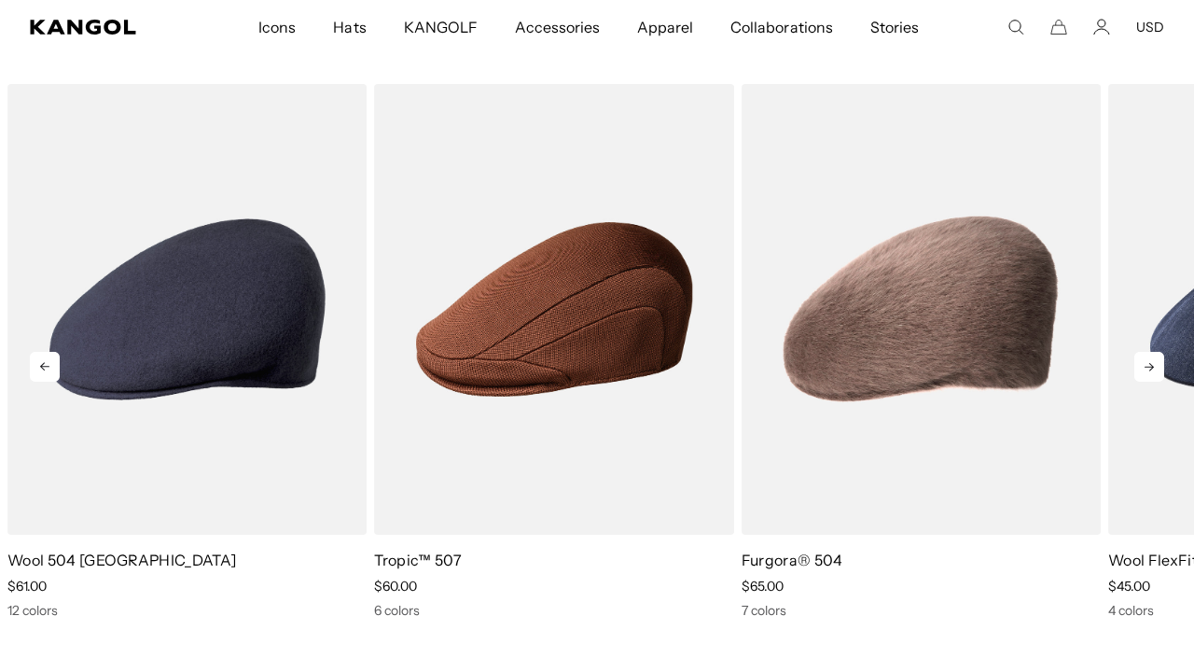
click at [1148, 352] on icon at bounding box center [1149, 367] width 30 height 30
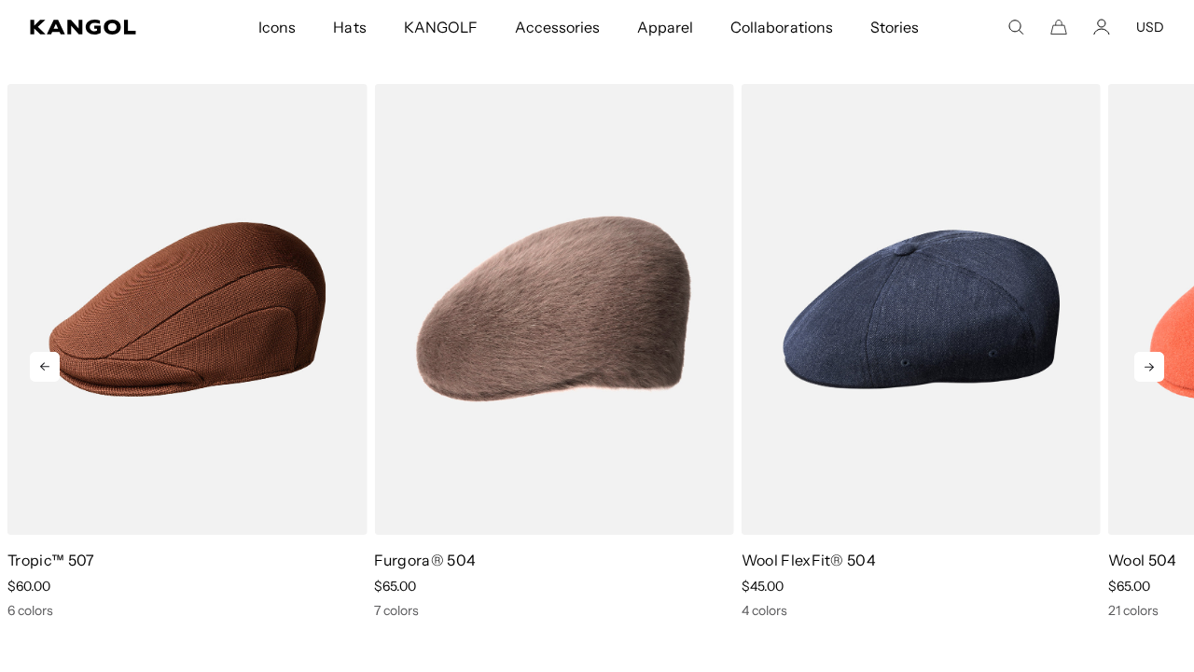
click at [1148, 352] on icon at bounding box center [1149, 367] width 30 height 30
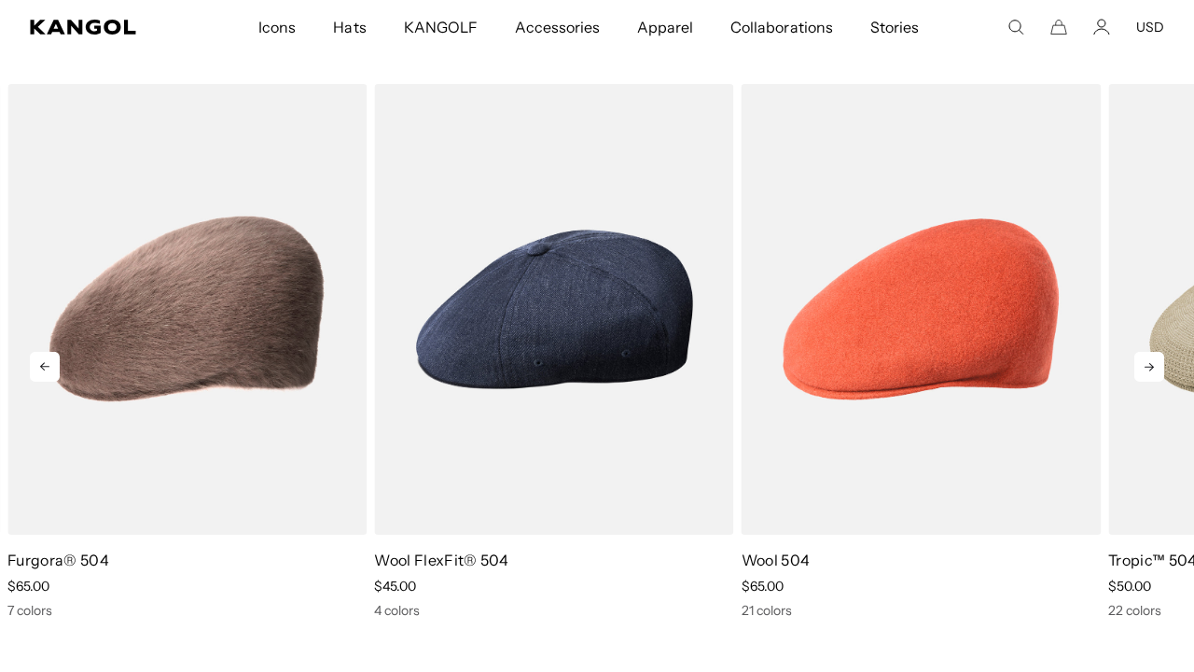
click at [1147, 352] on icon at bounding box center [1149, 367] width 30 height 30
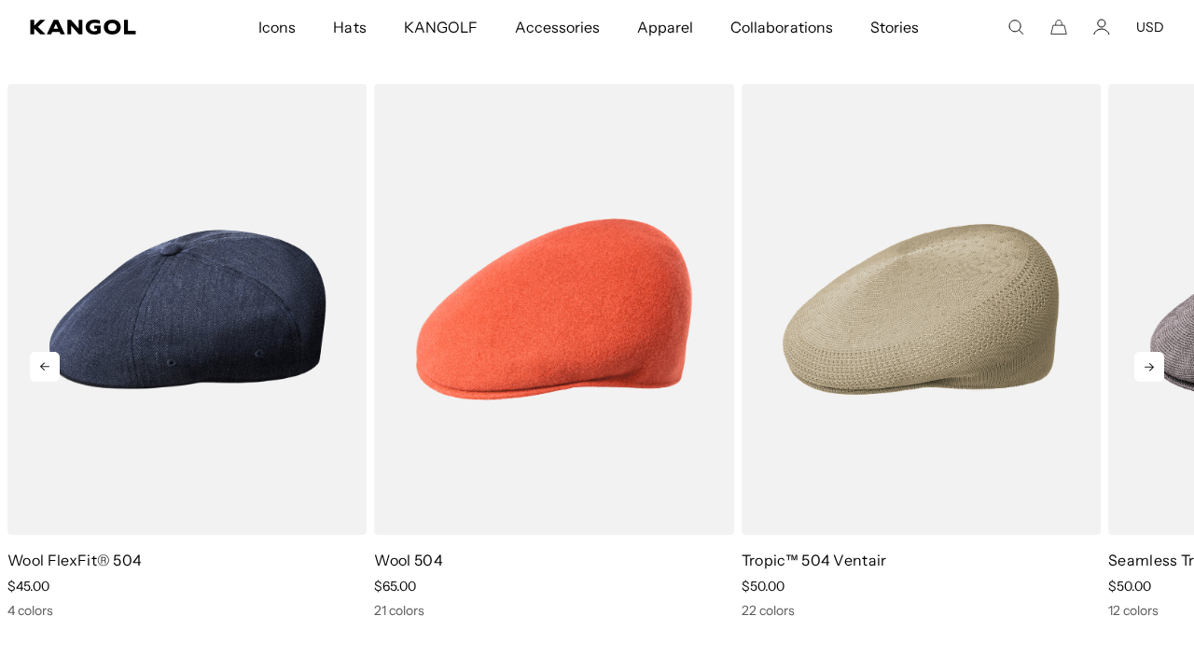
scroll to position [0, 0]
click at [1147, 352] on icon at bounding box center [1149, 367] width 30 height 30
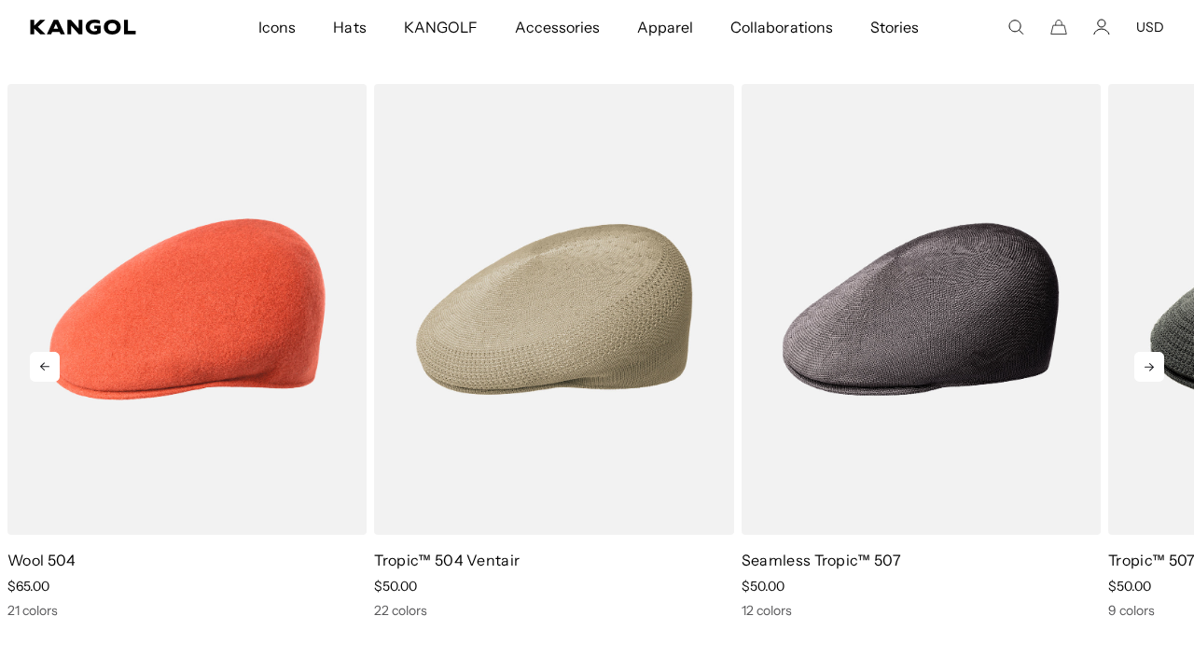
click at [1147, 352] on icon at bounding box center [1149, 367] width 30 height 30
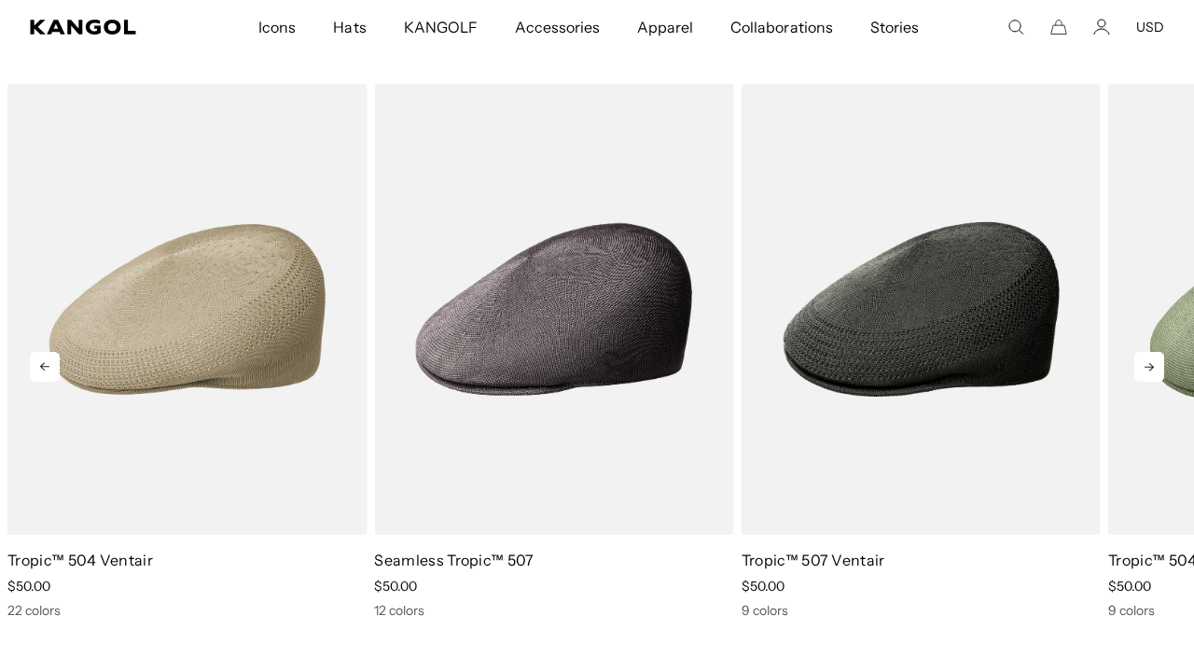
click at [1147, 352] on icon at bounding box center [1149, 367] width 30 height 30
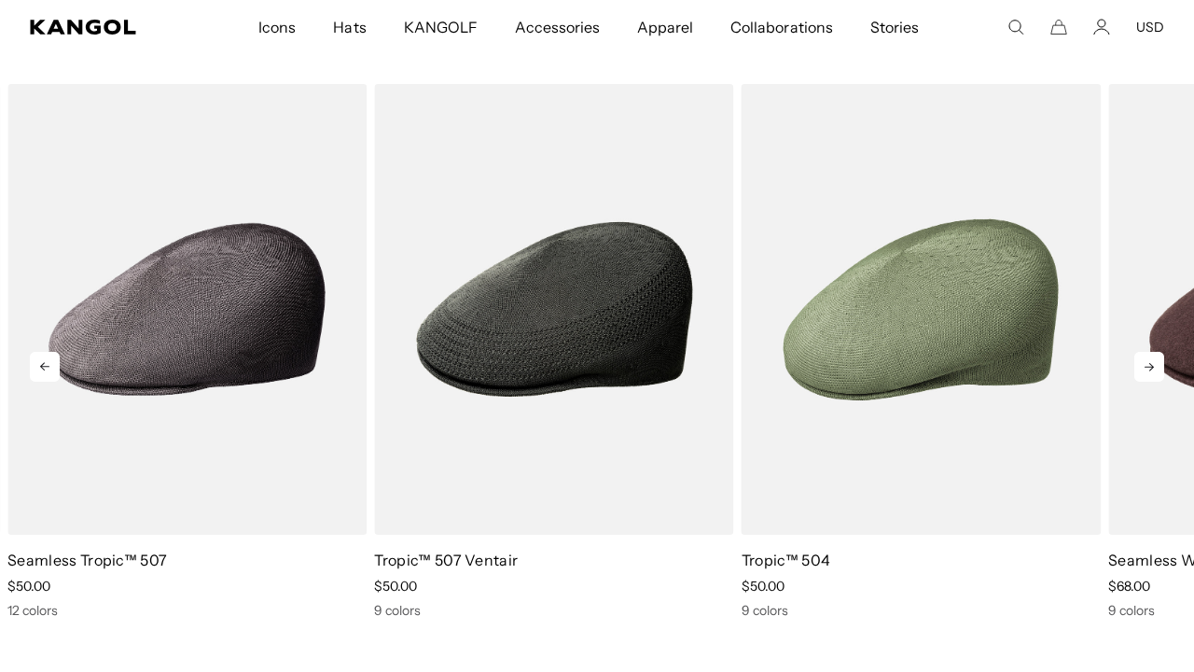
click at [1147, 352] on icon at bounding box center [1149, 367] width 30 height 30
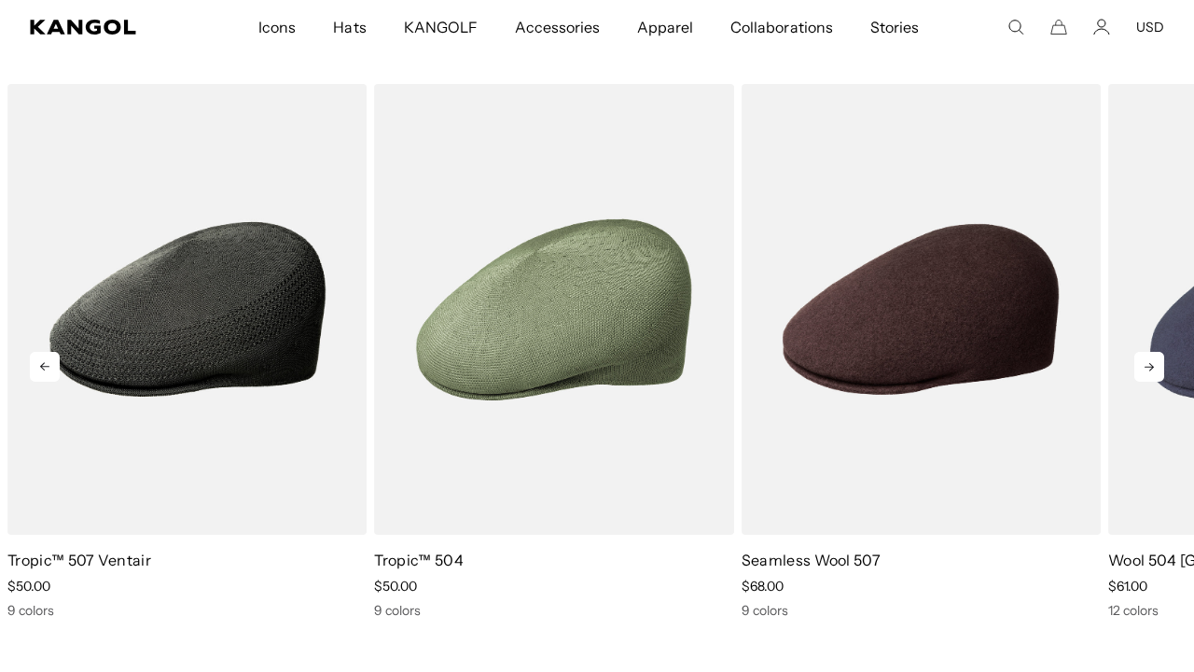
click at [1147, 352] on icon at bounding box center [1149, 367] width 30 height 30
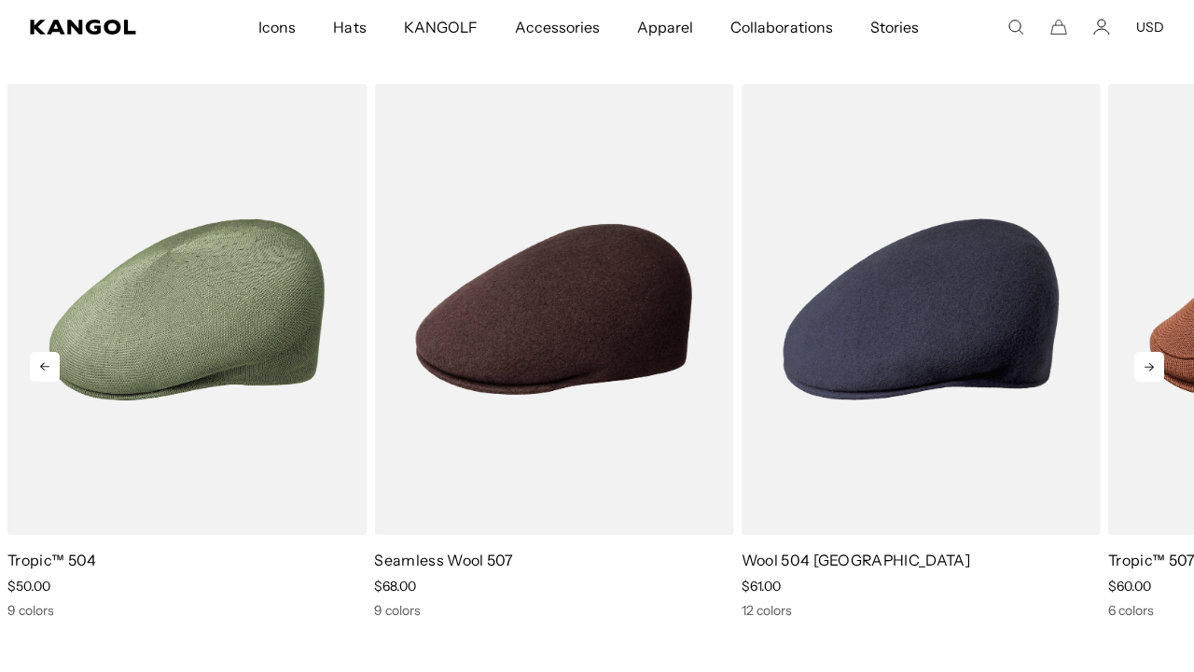
scroll to position [0, 384]
click at [1147, 352] on icon at bounding box center [1149, 367] width 30 height 30
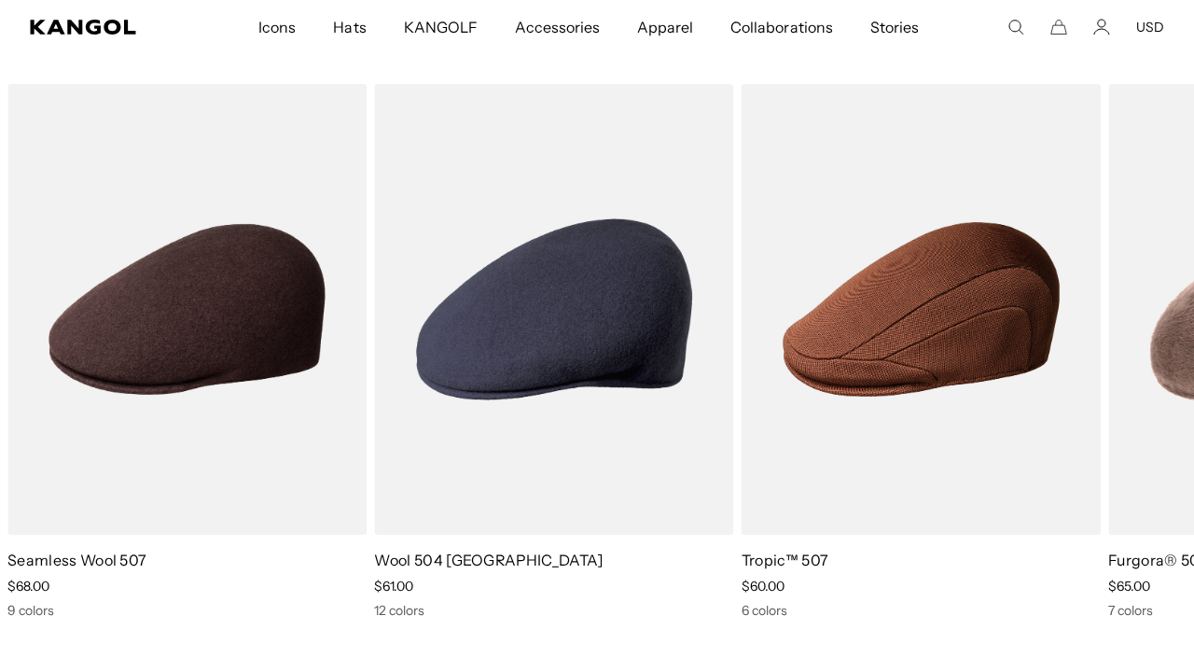
scroll to position [0, 0]
